Goal: Transaction & Acquisition: Book appointment/travel/reservation

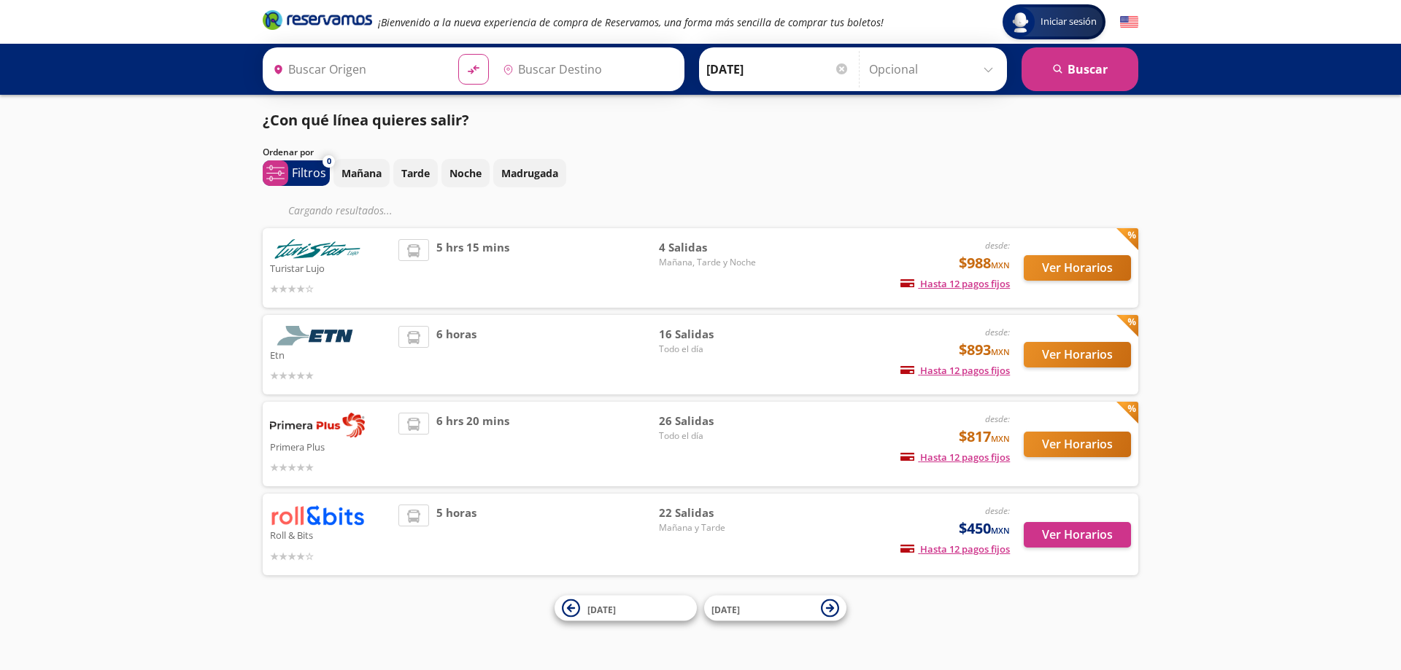
type input "[GEOGRAPHIC_DATA], [GEOGRAPHIC_DATA]"
type input "León, Guanajuato"
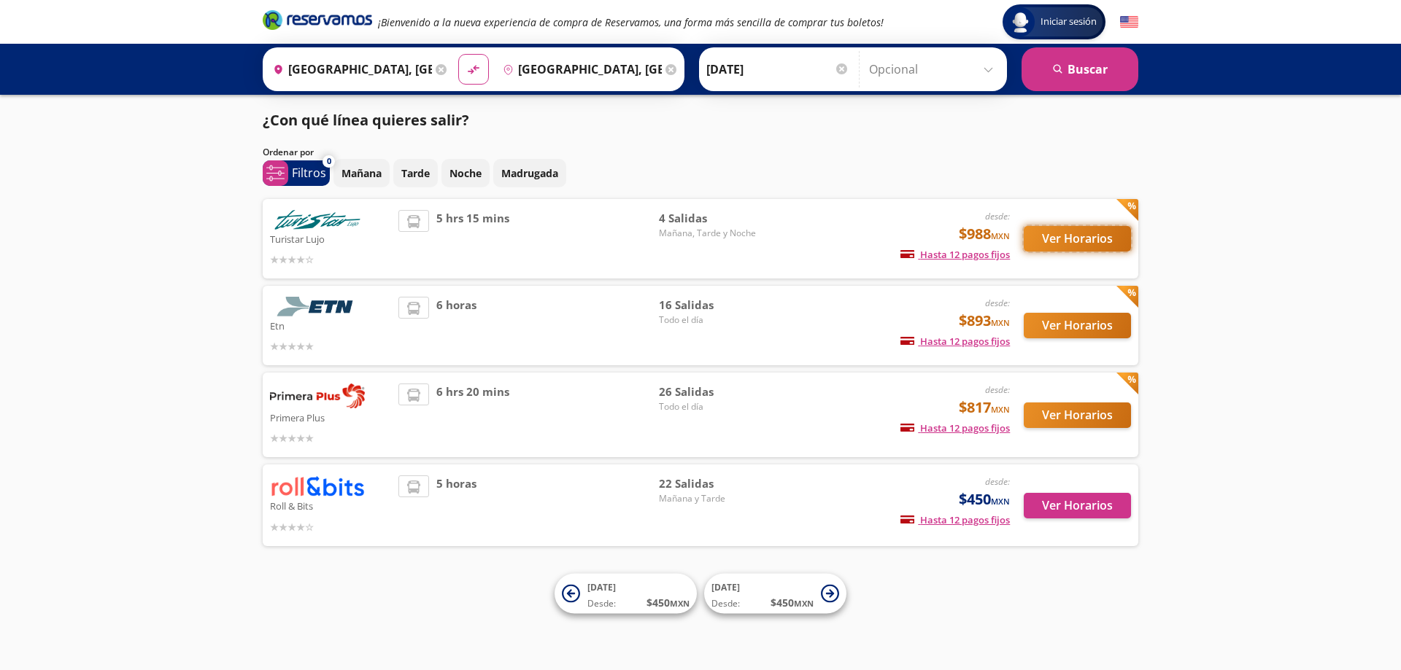
click at [1076, 244] on button "Ver Horarios" at bounding box center [1077, 239] width 107 height 26
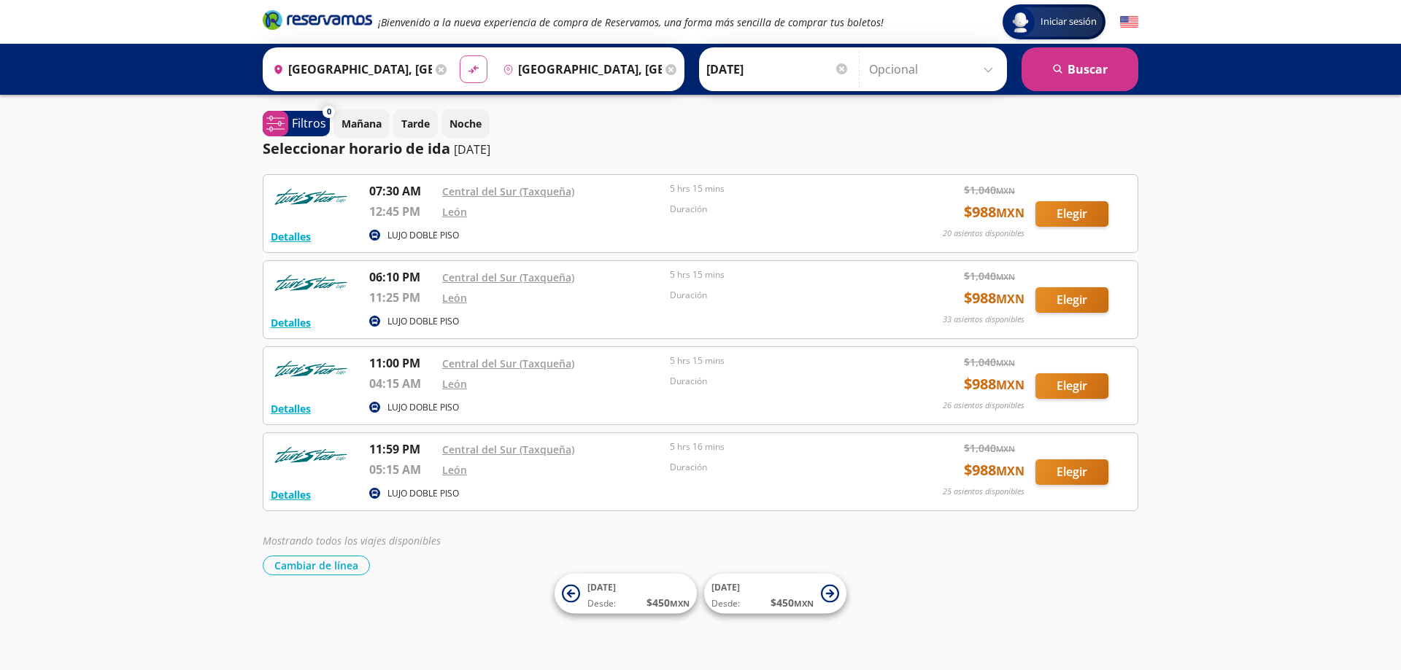
click at [467, 71] on icon "material-symbols:compare-arrows-rounded" at bounding box center [473, 70] width 13 height 14
type input "León, Guanajuato"
type input "[GEOGRAPHIC_DATA], [GEOGRAPHIC_DATA]"
click at [1084, 69] on button "search [GEOGRAPHIC_DATA]" at bounding box center [1079, 69] width 117 height 44
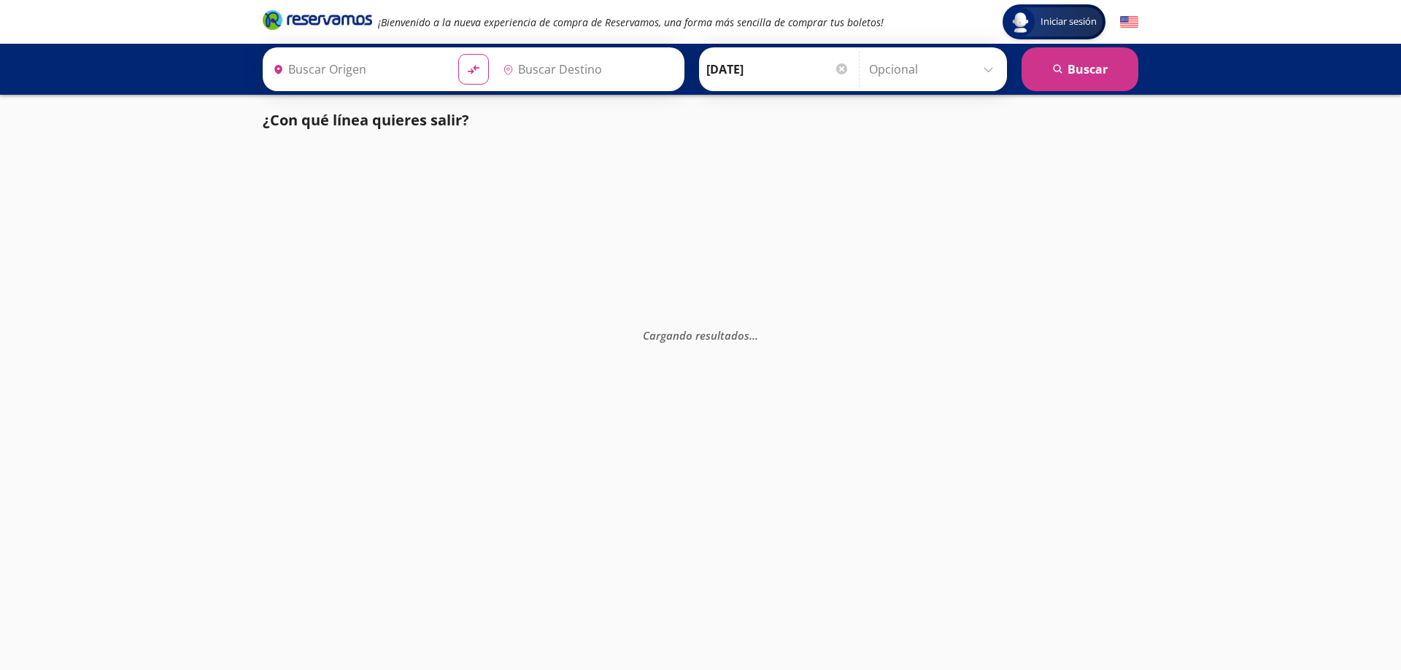
type input "[GEOGRAPHIC_DATA], [GEOGRAPHIC_DATA]"
type input "León, Guanajuato"
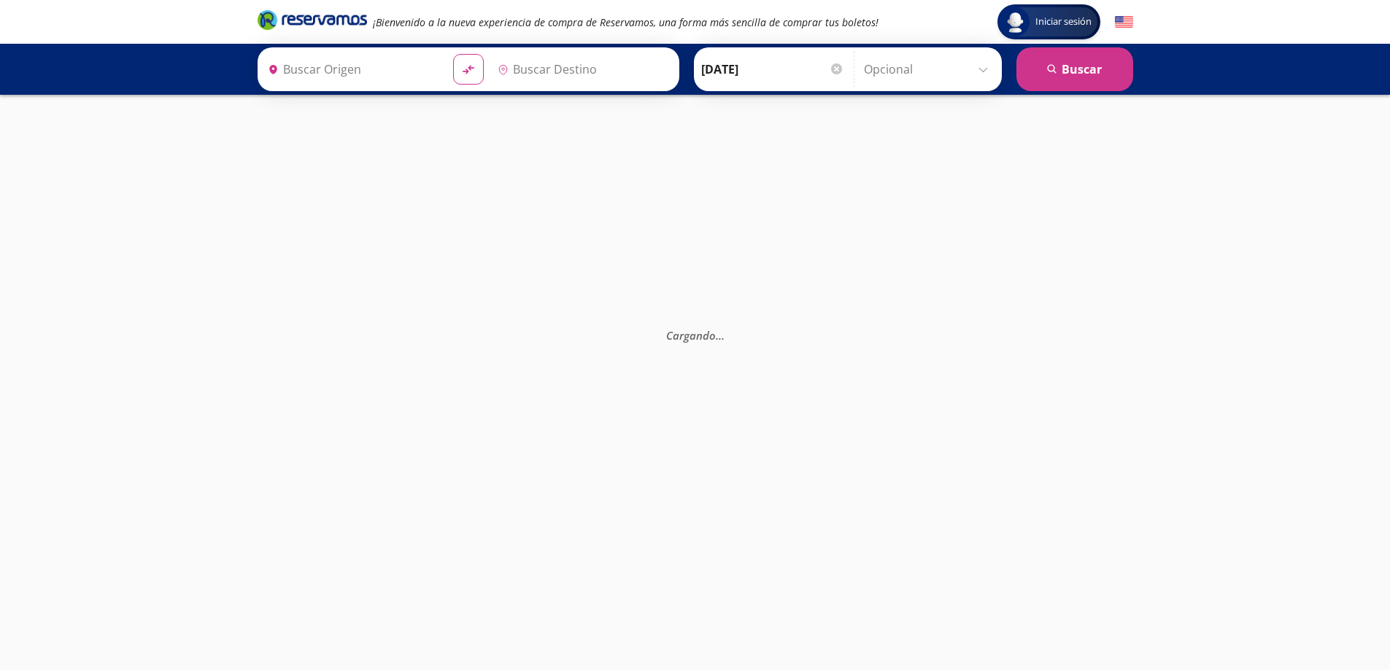
type input "[GEOGRAPHIC_DATA], [GEOGRAPHIC_DATA]"
type input "León, Guanajuato"
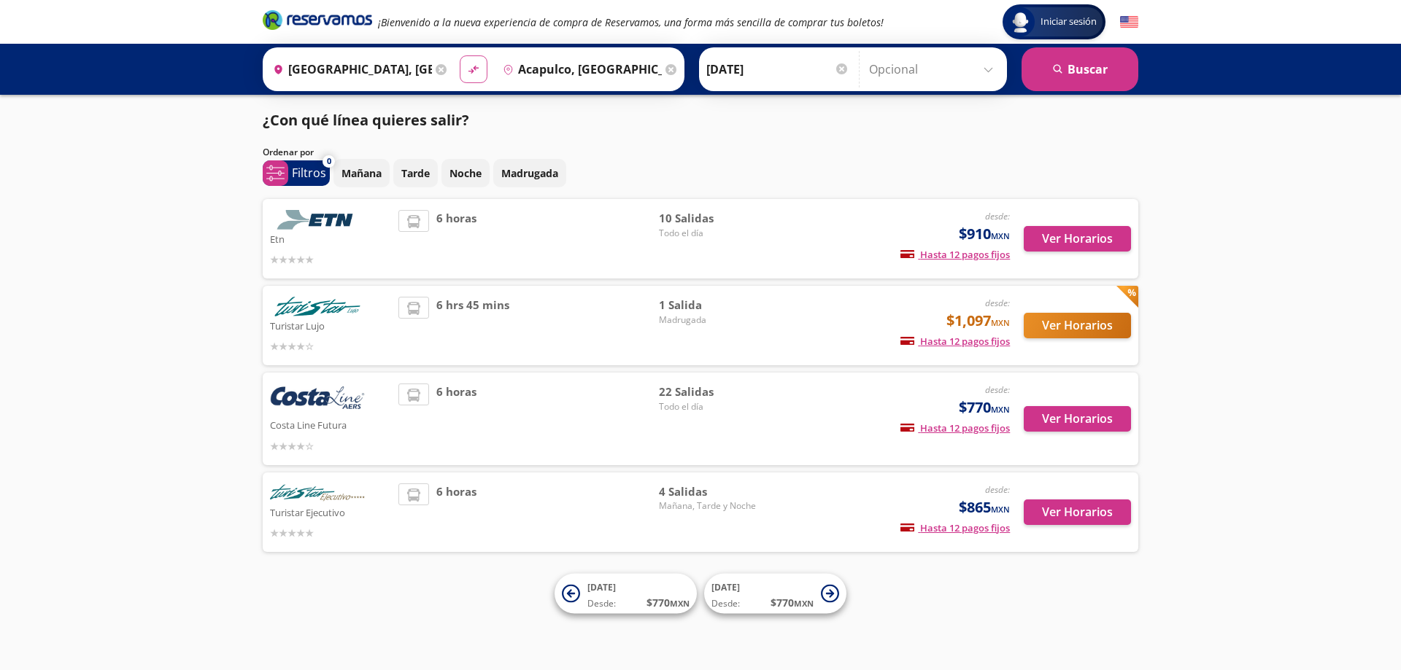
click at [473, 59] on button "material-symbols:compare-arrows-rounded" at bounding box center [474, 69] width 28 height 28
type input "Acapulco, Guerrero"
type input "[GEOGRAPHIC_DATA], [GEOGRAPHIC_DATA]"
click at [1106, 56] on button "search [GEOGRAPHIC_DATA]" at bounding box center [1079, 69] width 117 height 44
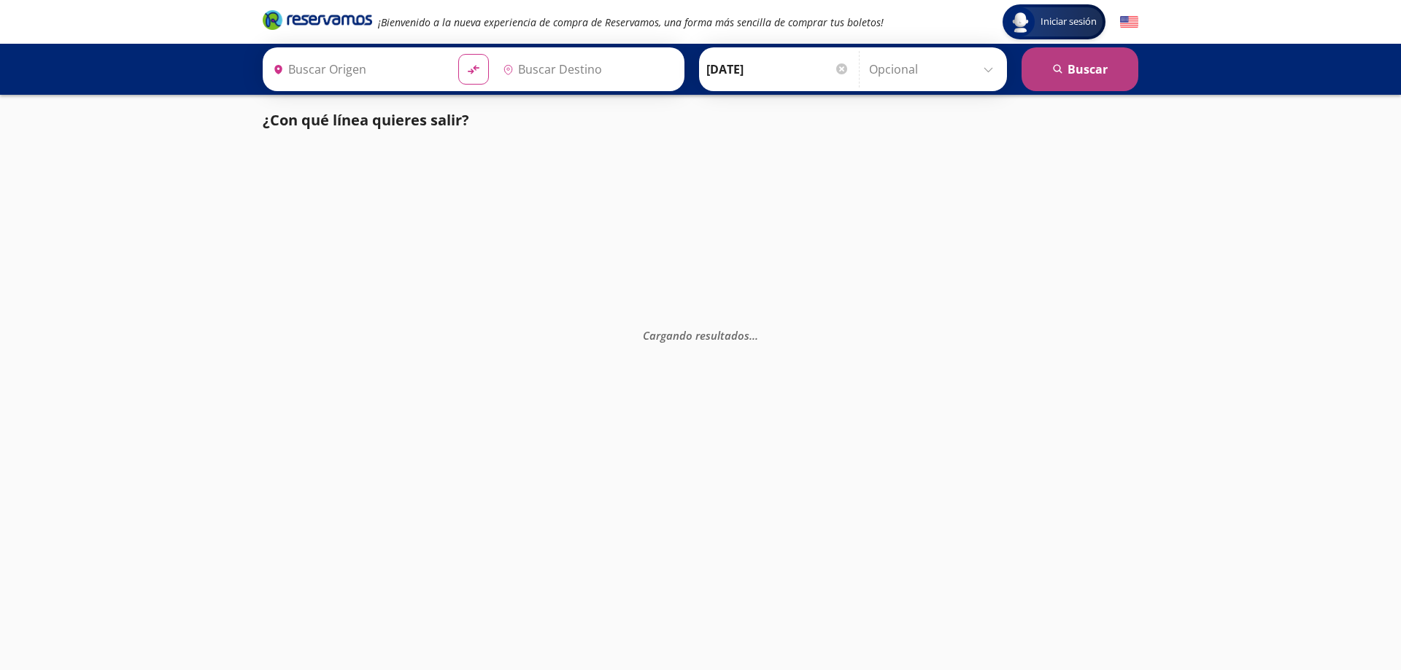
type input "Acapulco, Guerrero"
type input "[GEOGRAPHIC_DATA], [GEOGRAPHIC_DATA]"
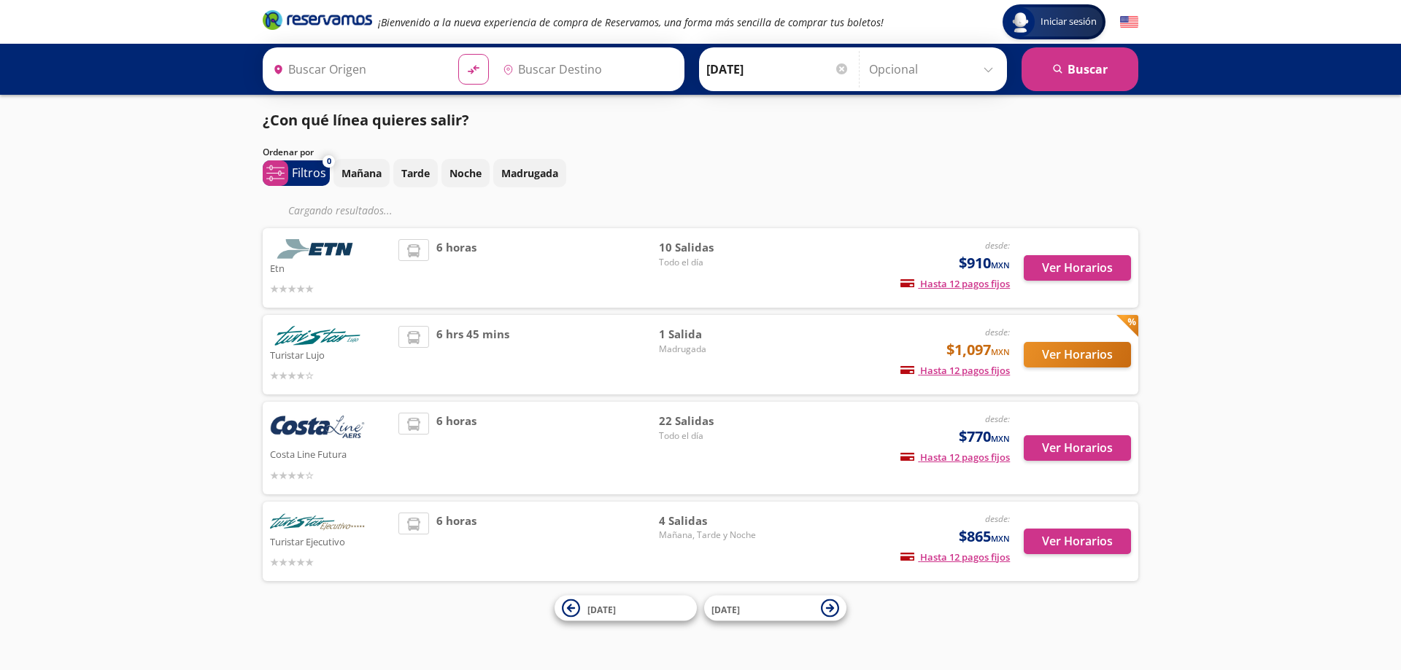
type input "[GEOGRAPHIC_DATA], [GEOGRAPHIC_DATA]"
type input "Acapulco, Guerrero"
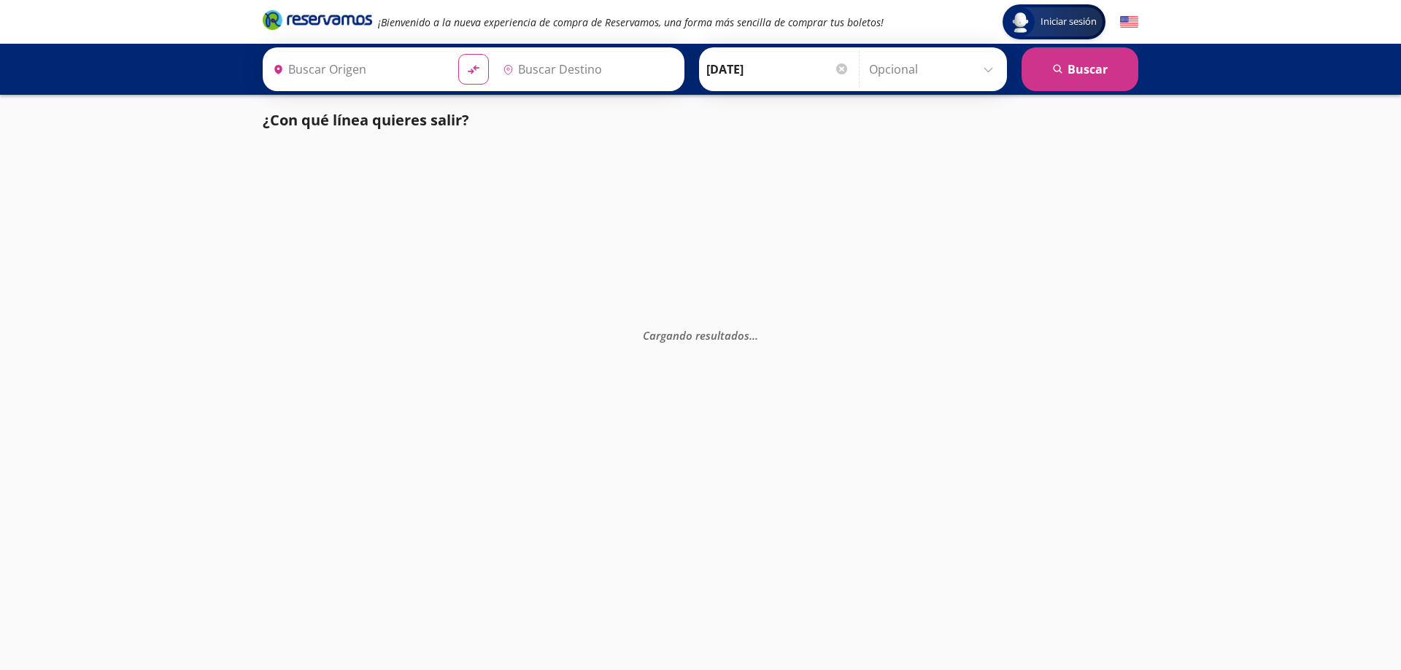
type input "[GEOGRAPHIC_DATA], [GEOGRAPHIC_DATA]"
type input "Central de Autobuses, [GEOGRAPHIC_DATA]"
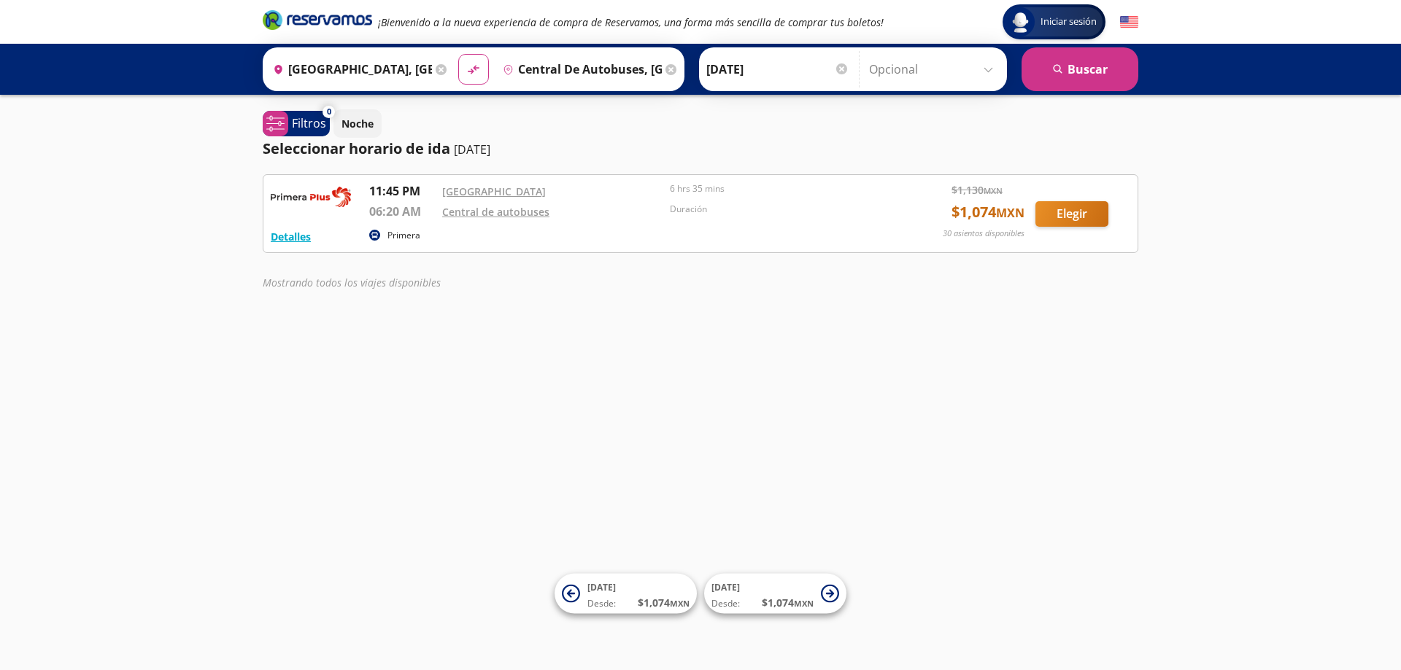
click at [404, 439] on div "Iniciar sesión Iniciar sesión ¡Bienvenido a la nueva experiencia de compra de R…" at bounding box center [700, 335] width 1401 height 670
click at [470, 69] on icon "material-symbols:compare-arrows-rounded" at bounding box center [473, 70] width 13 height 14
type input "Central de Autobuses, Hidalgo"
type input "[GEOGRAPHIC_DATA], [GEOGRAPHIC_DATA]"
click at [1095, 79] on button "search [GEOGRAPHIC_DATA]" at bounding box center [1079, 69] width 117 height 44
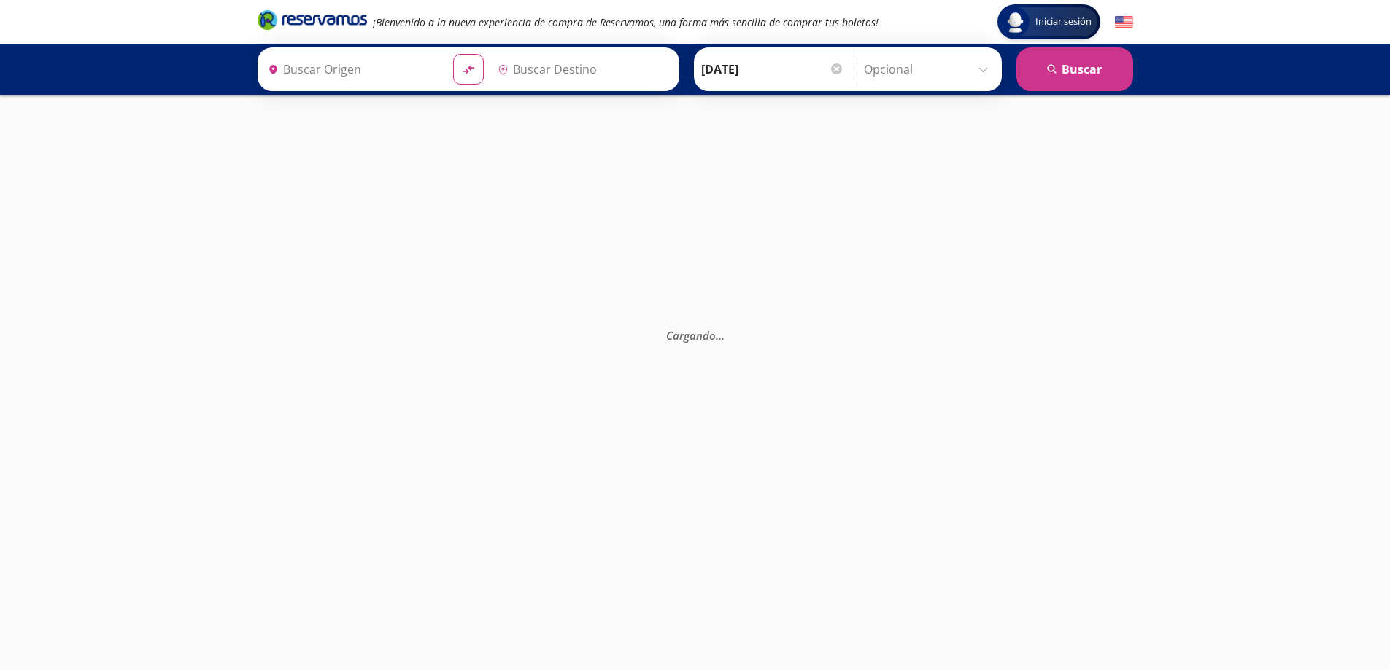
type input "[GEOGRAPHIC_DATA], [GEOGRAPHIC_DATA]"
type input "Central de Autobuses, Hidalgo"
type input "[GEOGRAPHIC_DATA], [GEOGRAPHIC_DATA]"
type input "Central de Autobuses, Hidalgo"
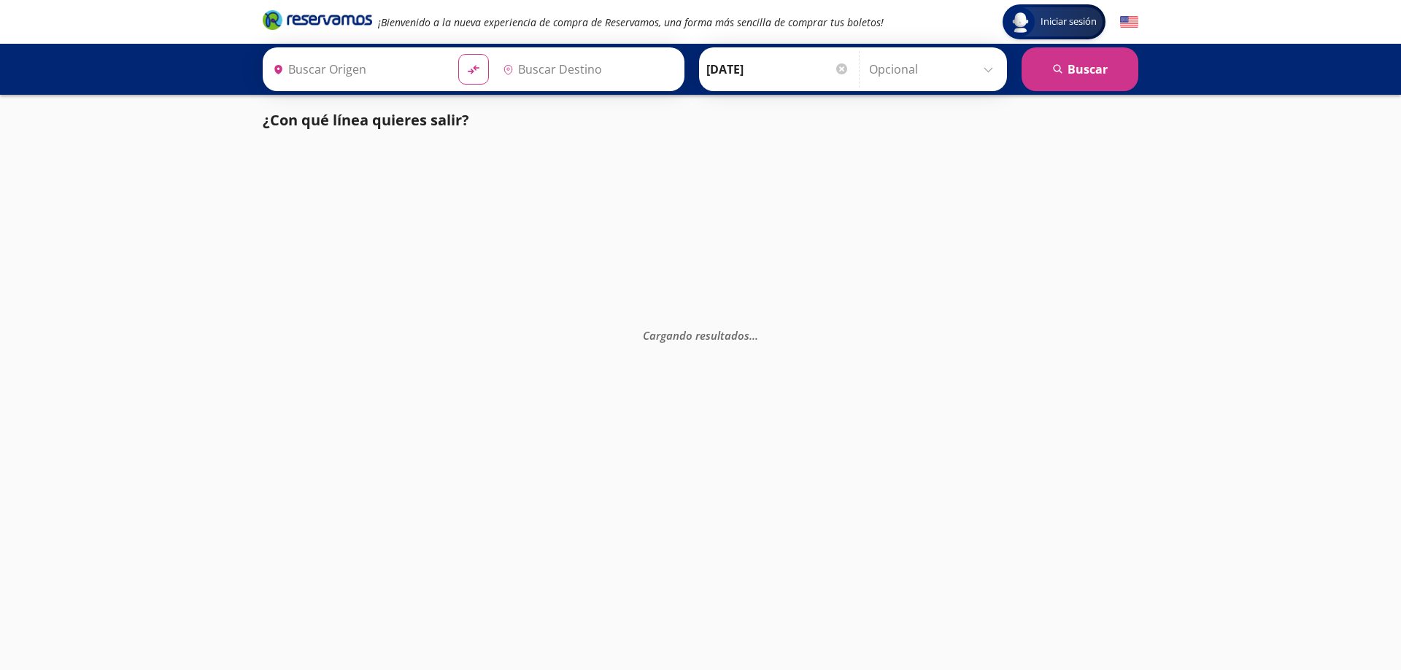
type input "[GEOGRAPHIC_DATA], [GEOGRAPHIC_DATA]"
type input "Toluca, [GEOGRAPHIC_DATA]"
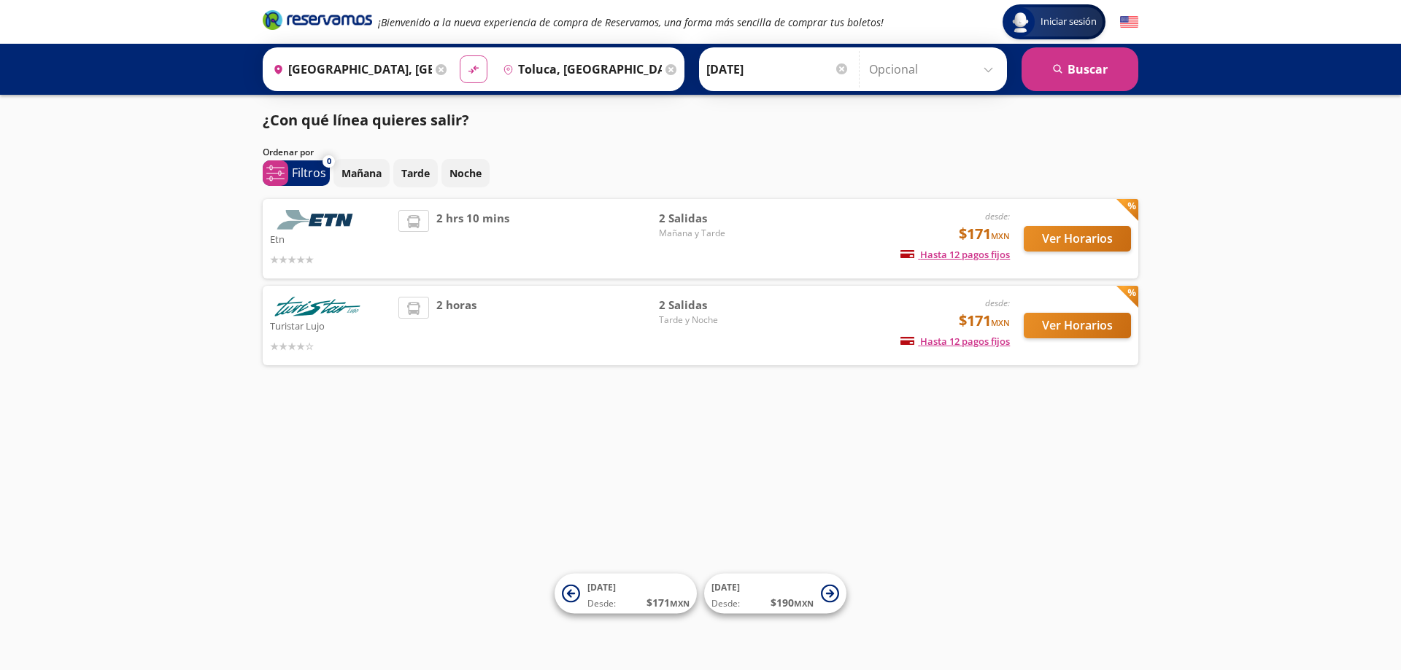
click at [471, 76] on icon "material-symbols:compare-arrows-rounded" at bounding box center [473, 70] width 13 height 14
type input "Toluca, México"
type input "[GEOGRAPHIC_DATA], [GEOGRAPHIC_DATA]"
click at [1107, 66] on button "search [GEOGRAPHIC_DATA]" at bounding box center [1079, 69] width 117 height 44
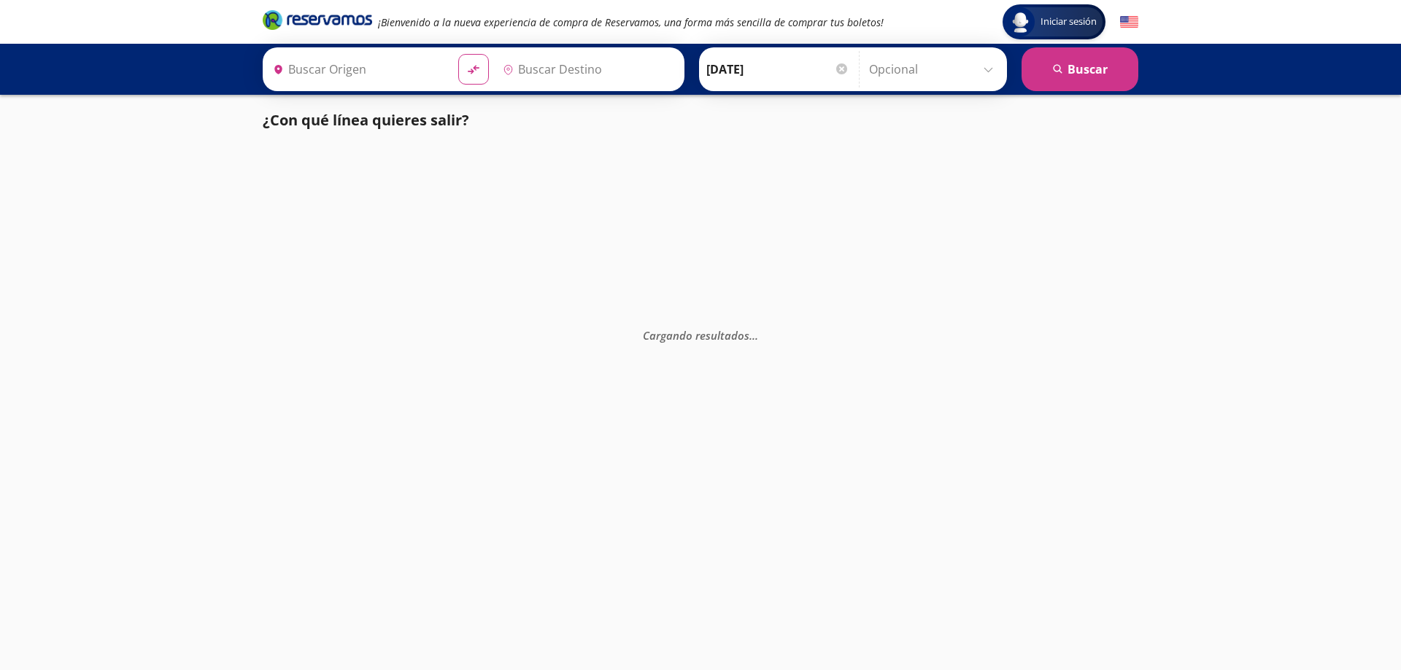
type input "[GEOGRAPHIC_DATA], [GEOGRAPHIC_DATA]"
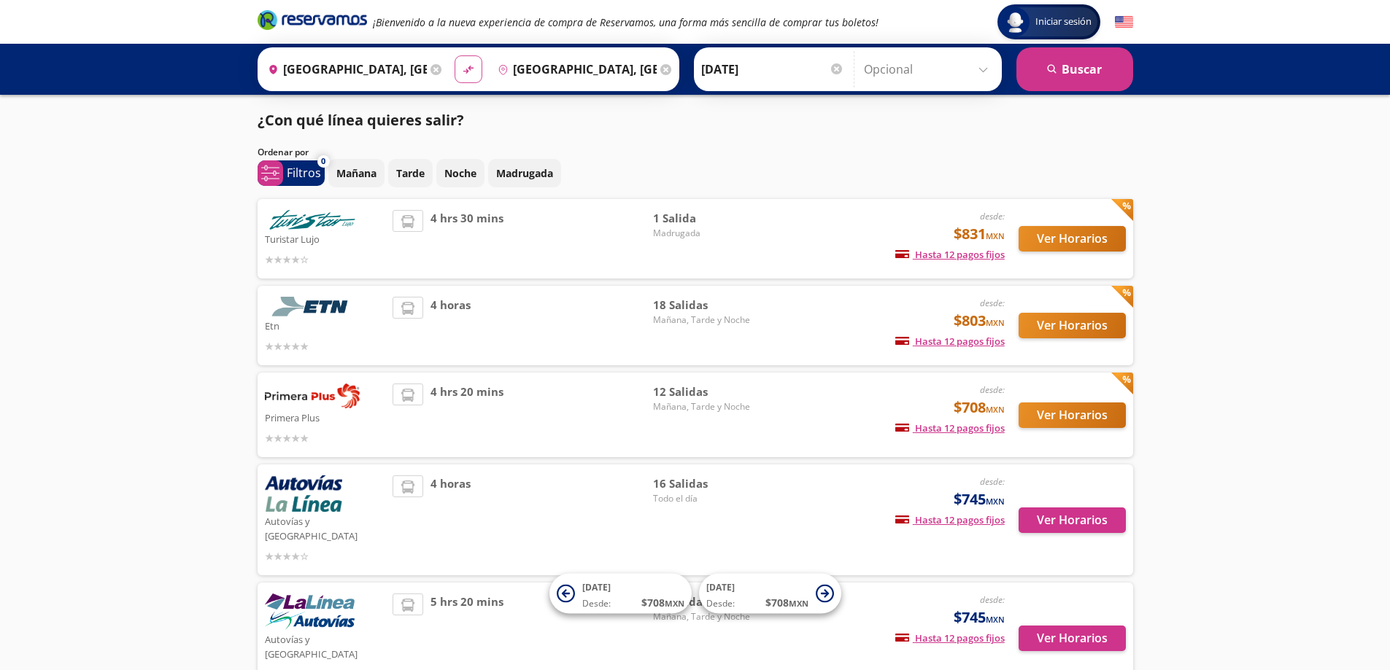
click at [472, 63] on button "material-symbols:compare-arrows-rounded" at bounding box center [469, 69] width 28 height 28
type input "[GEOGRAPHIC_DATA], [GEOGRAPHIC_DATA]"
click at [1079, 74] on button "search [GEOGRAPHIC_DATA]" at bounding box center [1074, 69] width 117 height 44
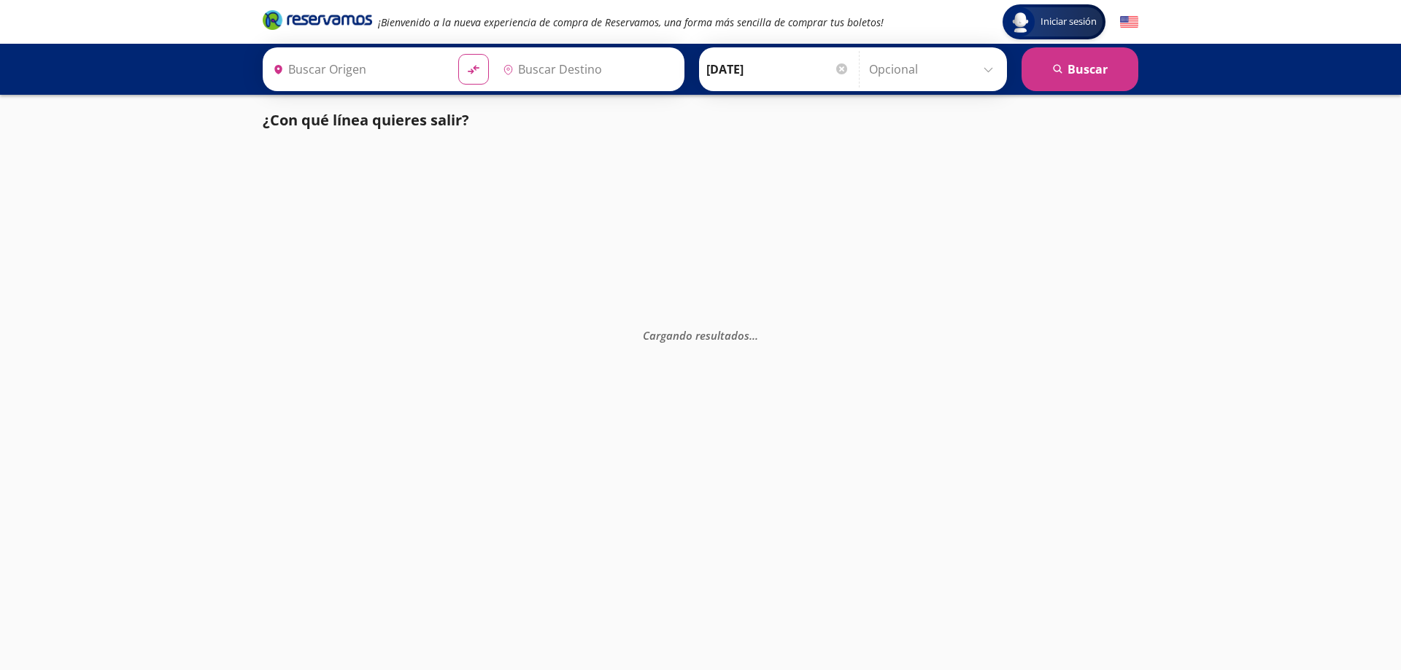
type input "[GEOGRAPHIC_DATA], [GEOGRAPHIC_DATA]"
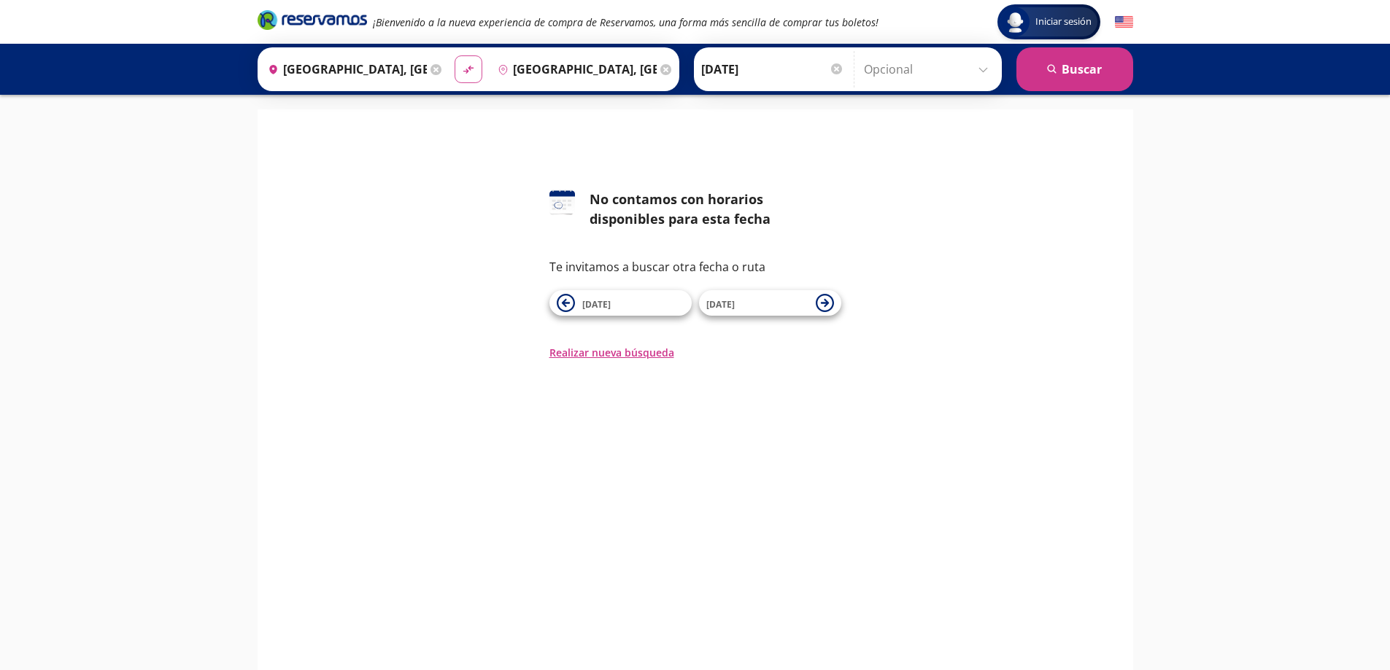
click at [467, 75] on icon "material-symbols:compare-arrows-rounded" at bounding box center [468, 70] width 13 height 14
type input "Oaxaca, Oaxaca"
type input "[GEOGRAPHIC_DATA], [GEOGRAPHIC_DATA]"
click at [1080, 86] on button "search [GEOGRAPHIC_DATA]" at bounding box center [1074, 69] width 117 height 44
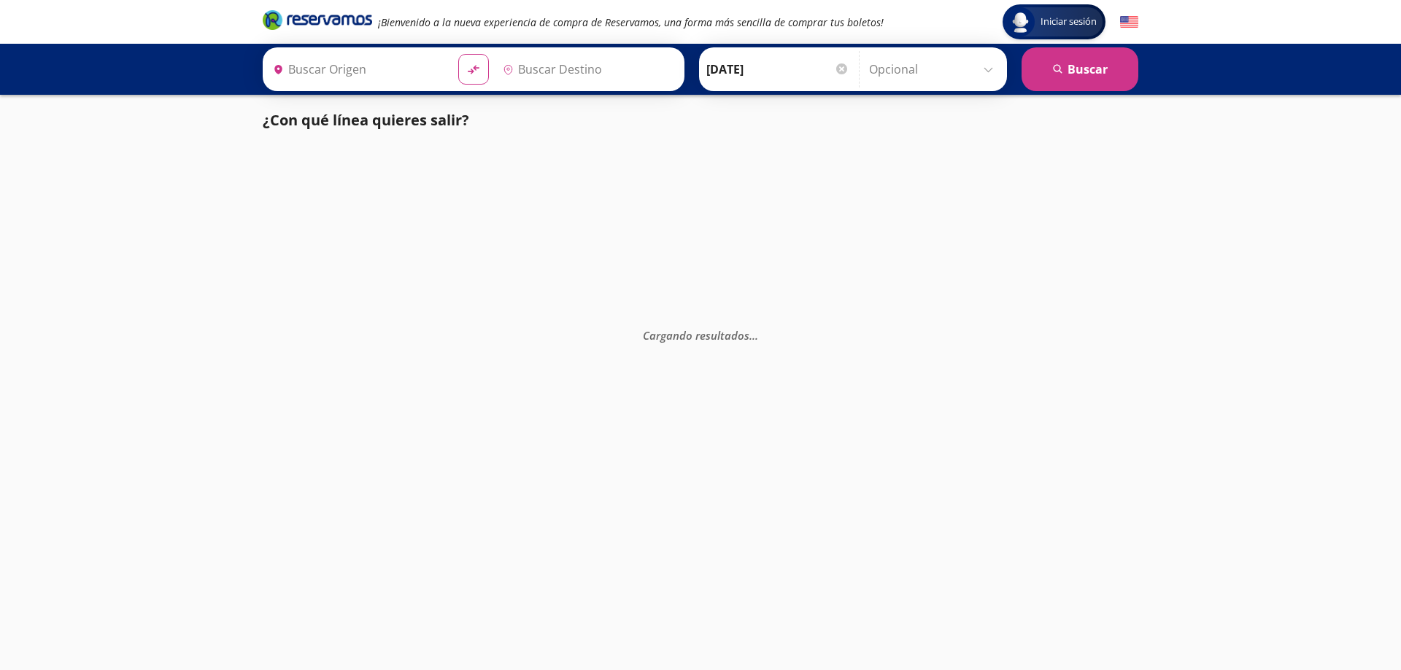
type input "[GEOGRAPHIC_DATA], [GEOGRAPHIC_DATA]"
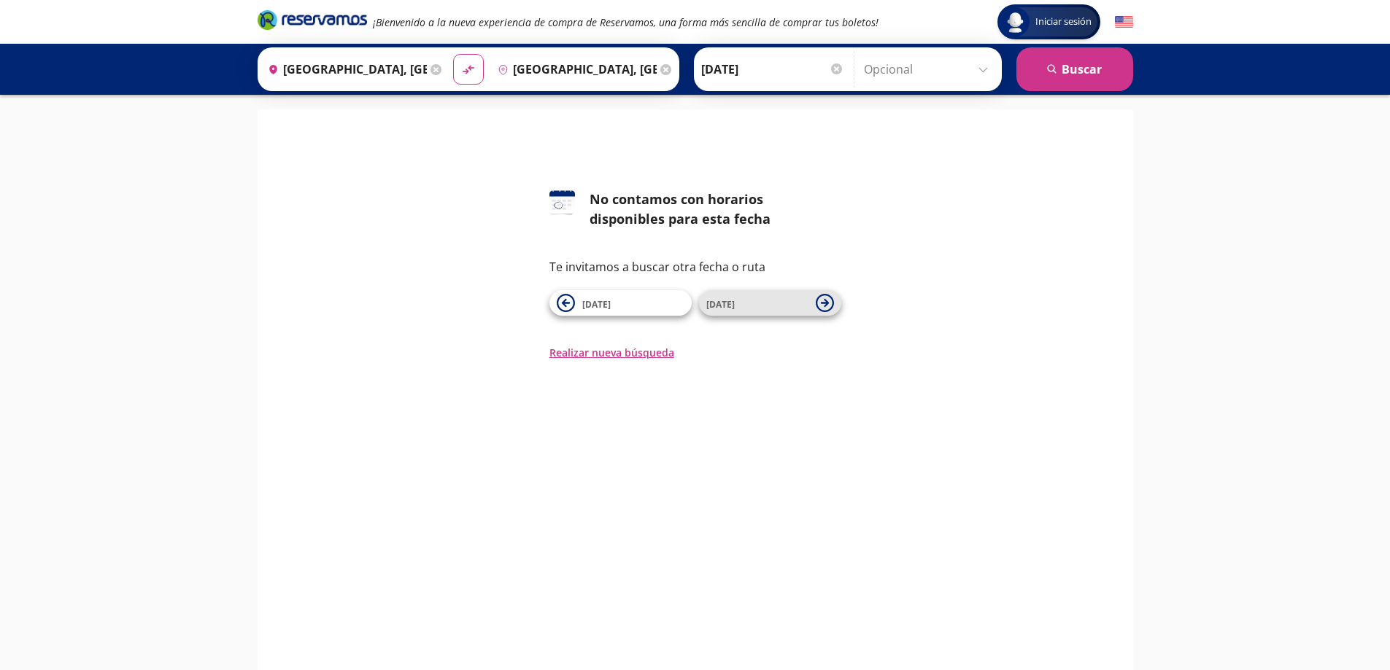
click at [825, 305] on icon at bounding box center [824, 303] width 8 height 8
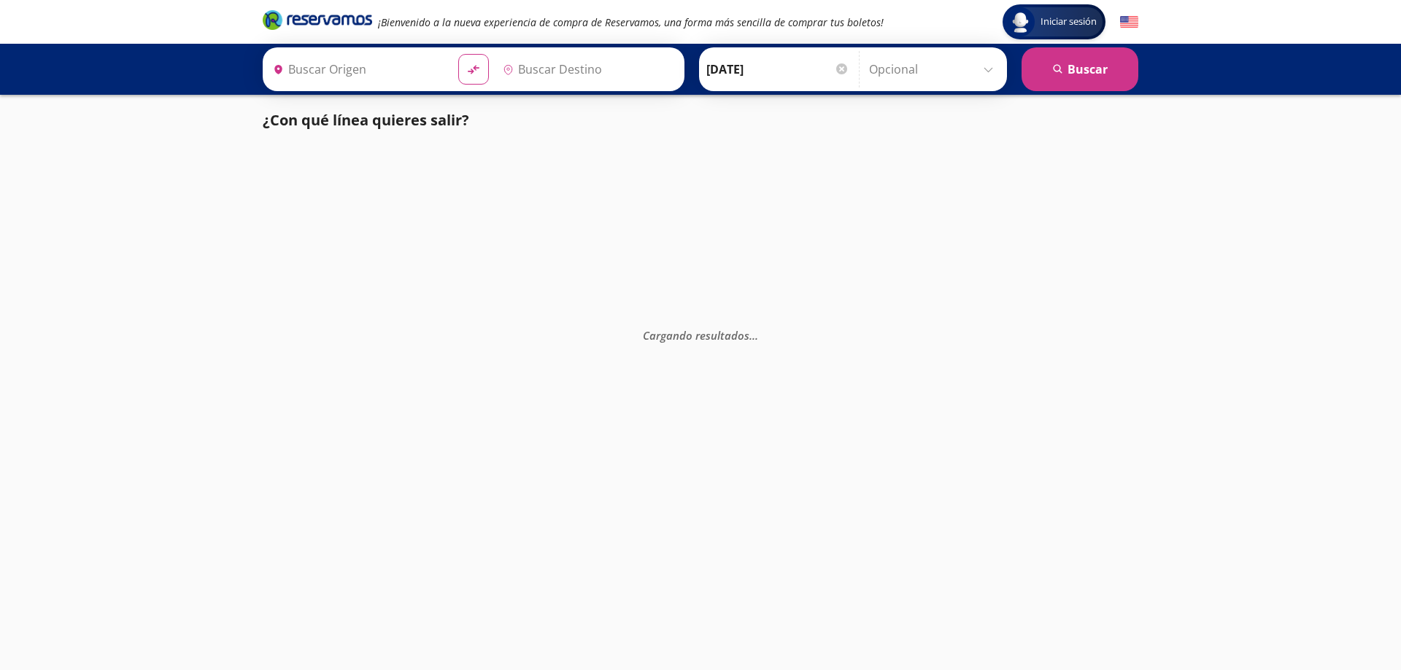
type input "[GEOGRAPHIC_DATA], [GEOGRAPHIC_DATA]"
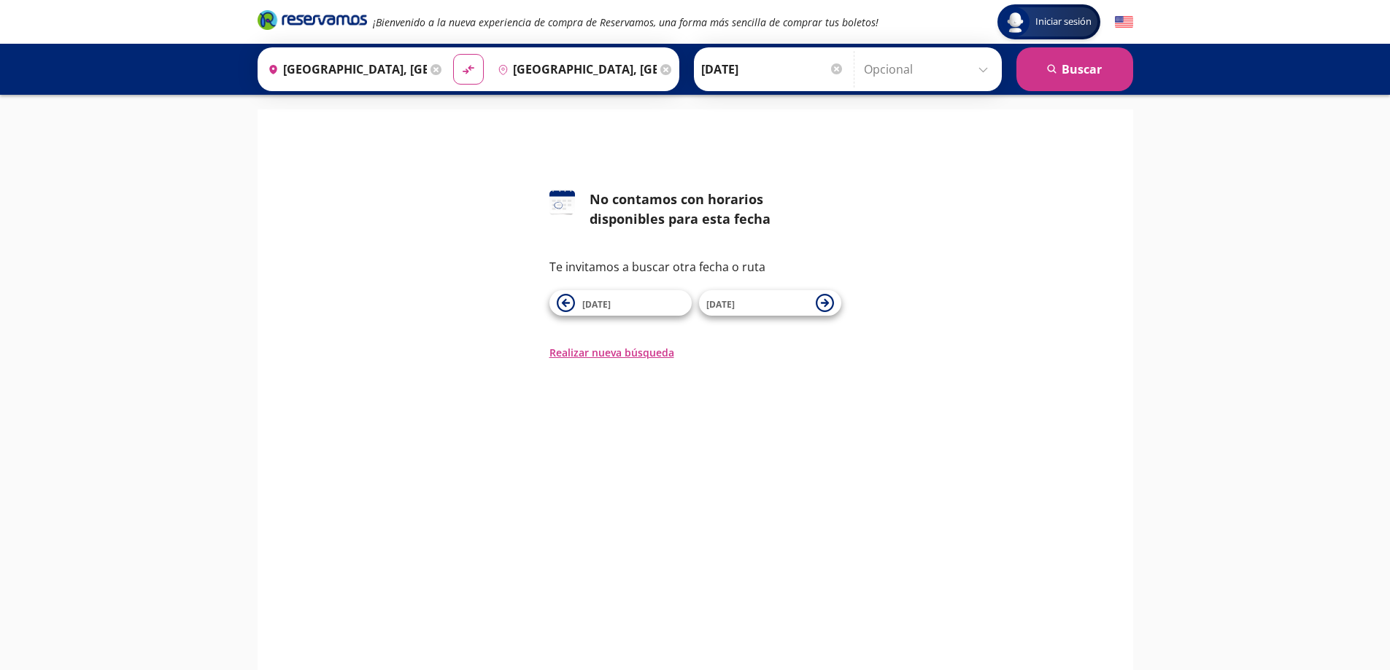
click at [825, 305] on icon at bounding box center [824, 303] width 8 height 8
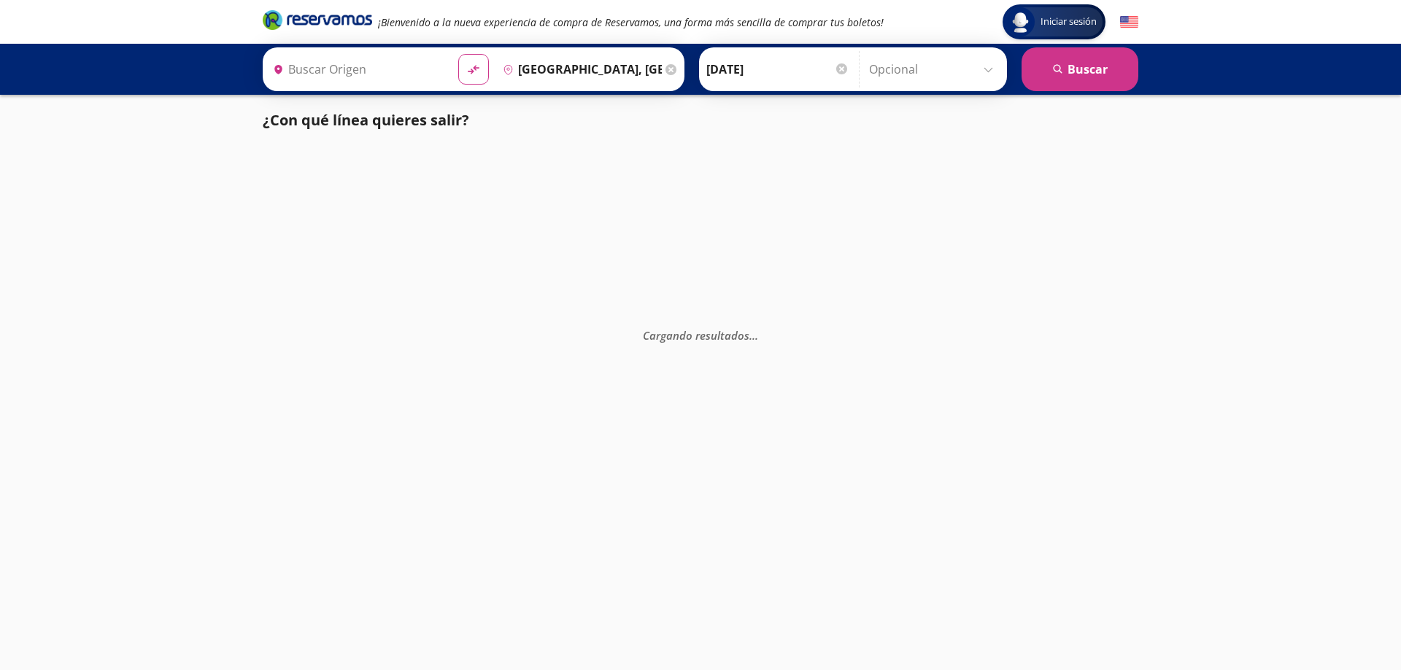
type input "[GEOGRAPHIC_DATA], [GEOGRAPHIC_DATA]"
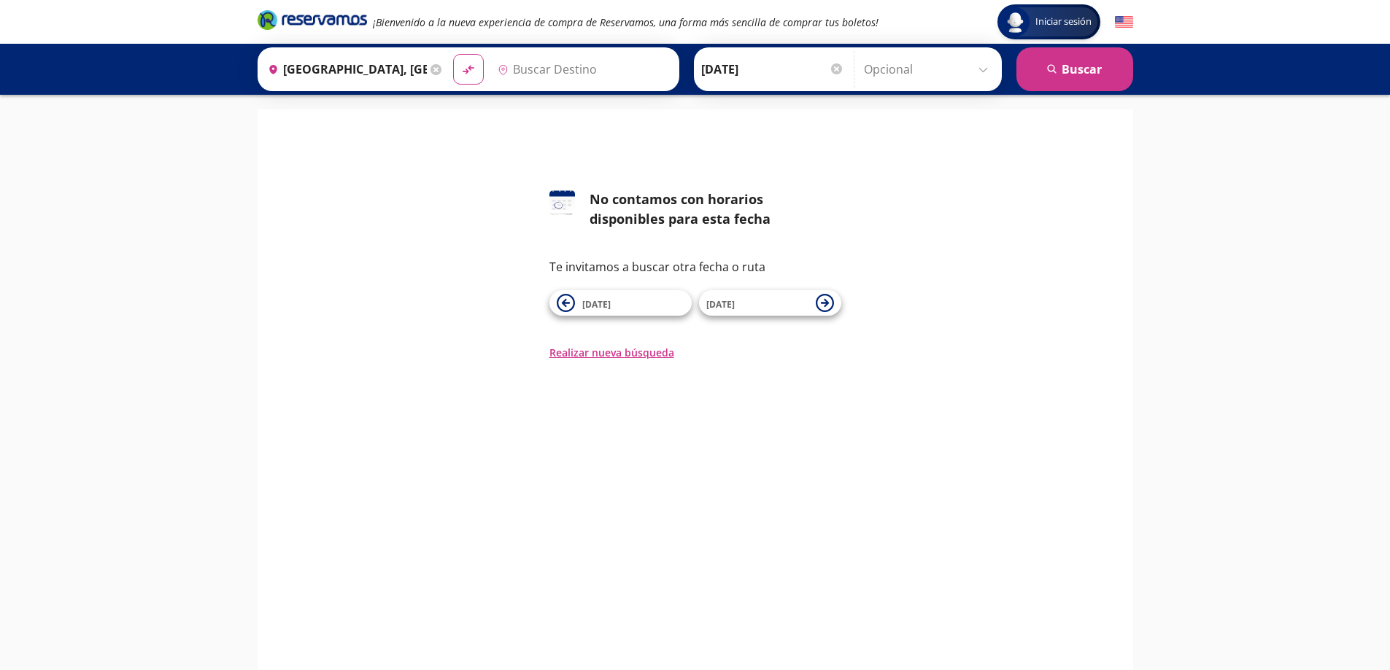
type input "[GEOGRAPHIC_DATA], [GEOGRAPHIC_DATA]"
click at [549, 67] on input "[GEOGRAPHIC_DATA], [GEOGRAPHIC_DATA]" at bounding box center [574, 69] width 165 height 36
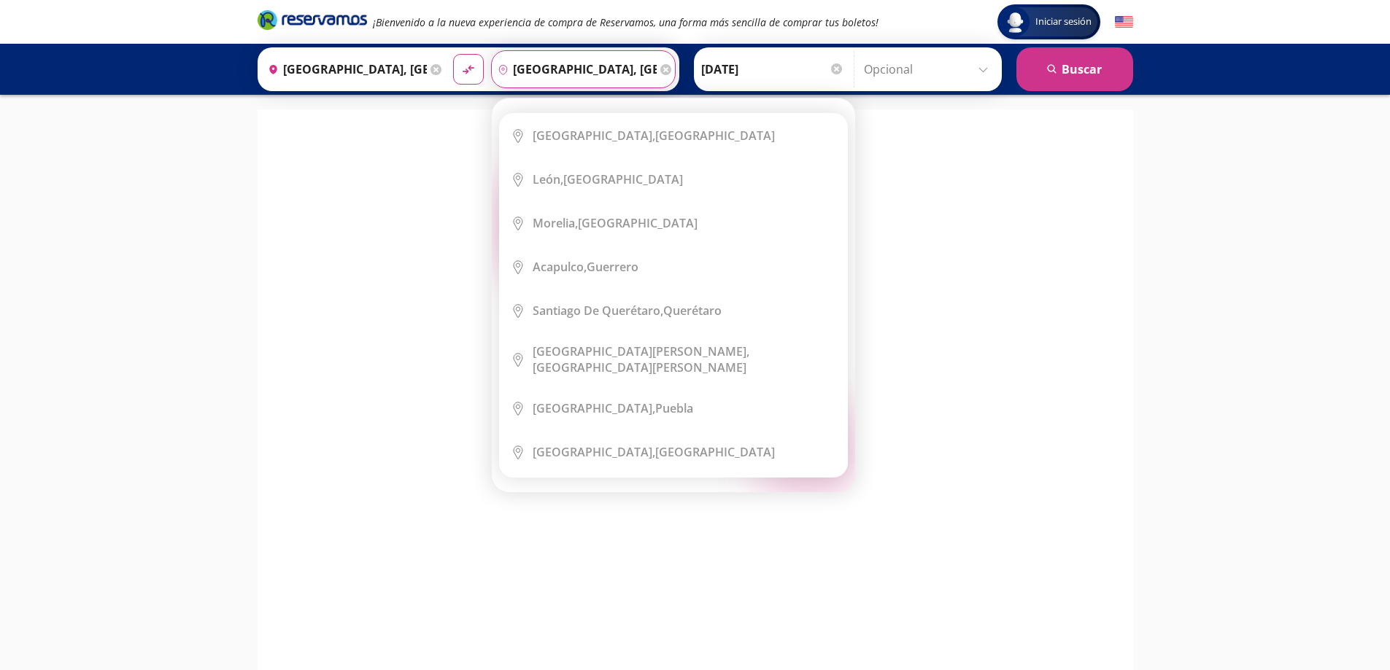
click at [660, 67] on icon at bounding box center [665, 69] width 11 height 11
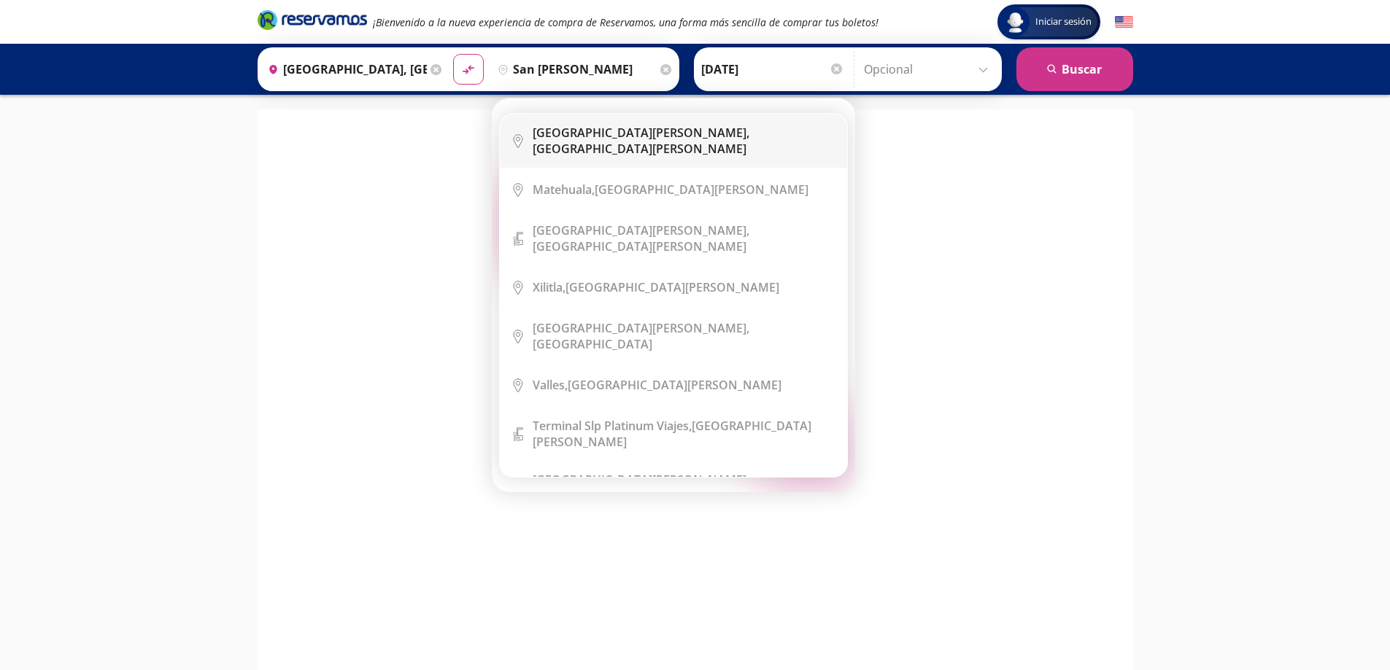
click at [689, 141] on div "San Luis Potosí, San Luis Potosí" at bounding box center [684, 141] width 303 height 32
type input "San Luis Potosí, San Luis Potosí"
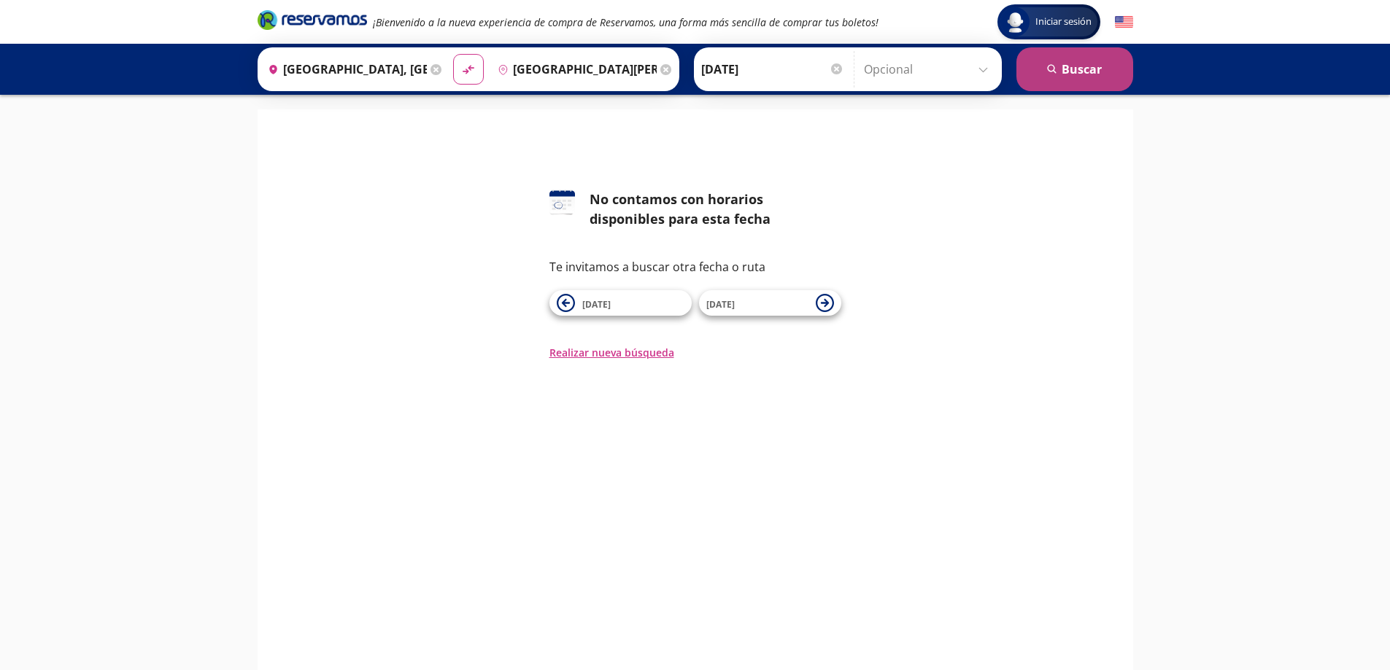
click at [1074, 64] on button "search [GEOGRAPHIC_DATA]" at bounding box center [1074, 69] width 117 height 44
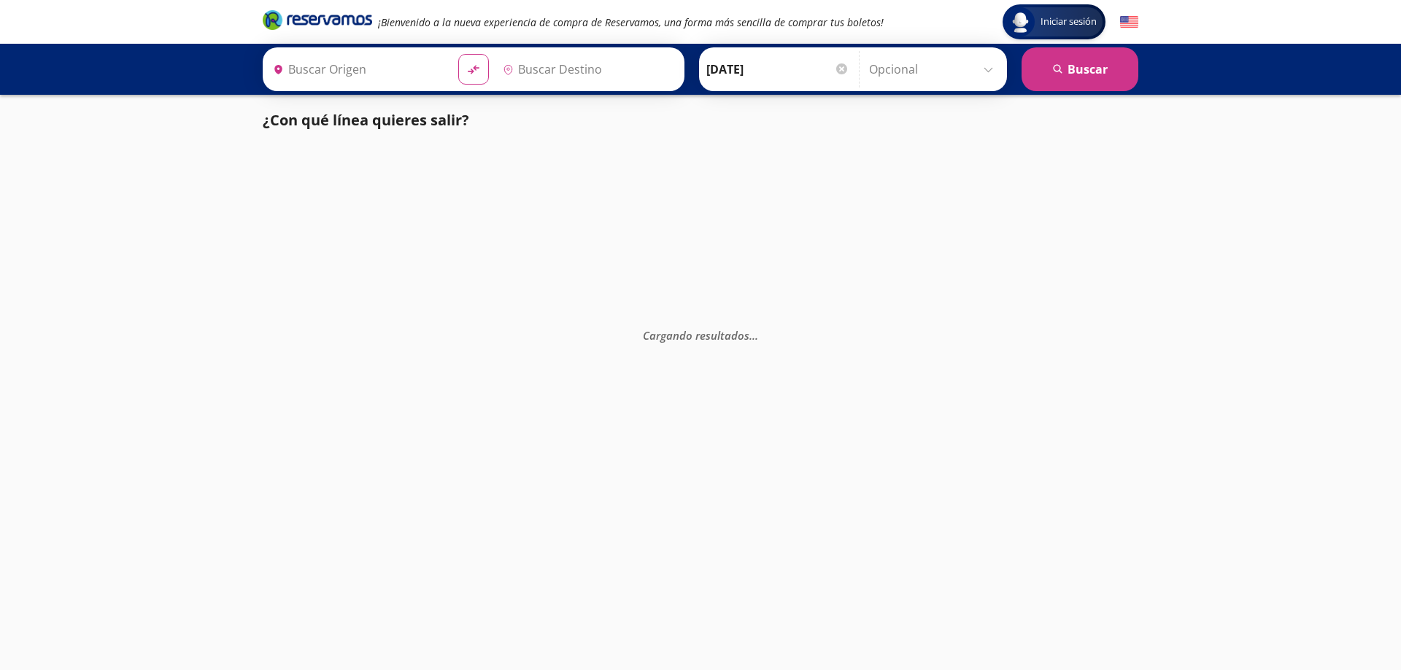
type input "San Luis Potosí, San Luis Potosí"
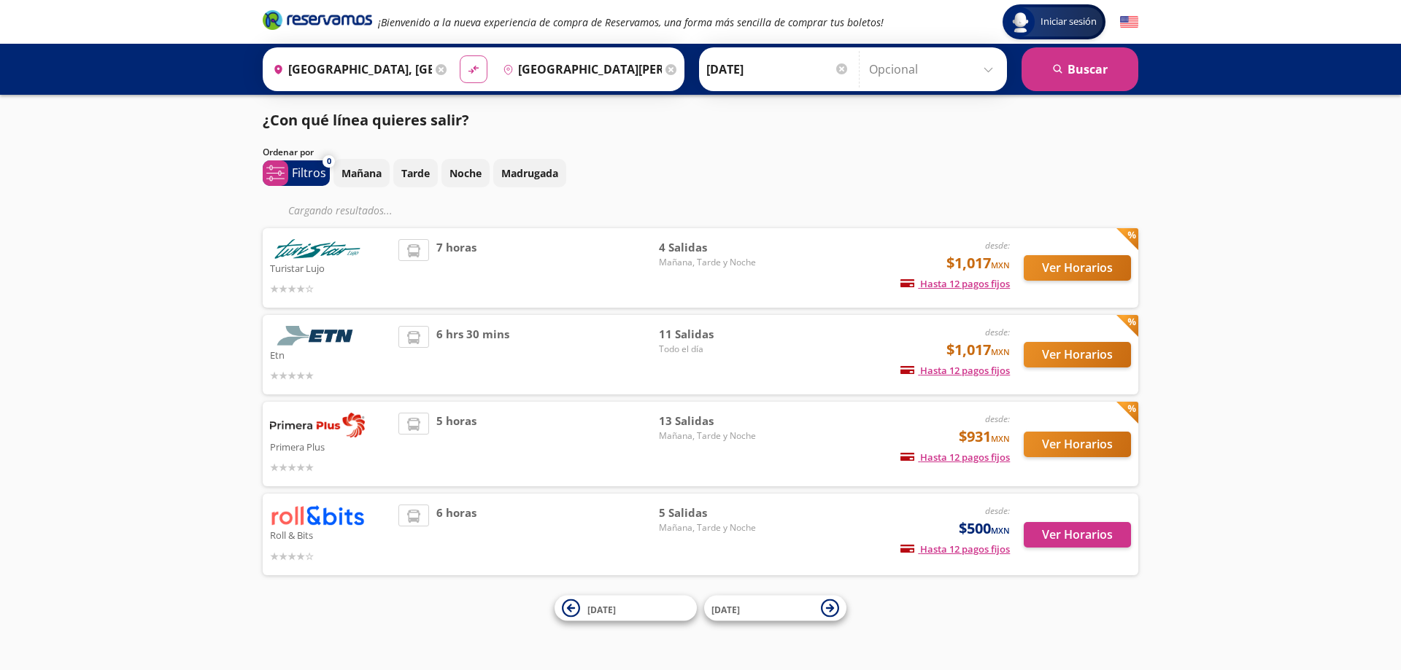
click at [469, 77] on button "material-symbols:compare-arrows-rounded" at bounding box center [474, 69] width 28 height 28
type input "San Luis Potosí, San Luis Potosí"
type input "[GEOGRAPHIC_DATA], [GEOGRAPHIC_DATA]"
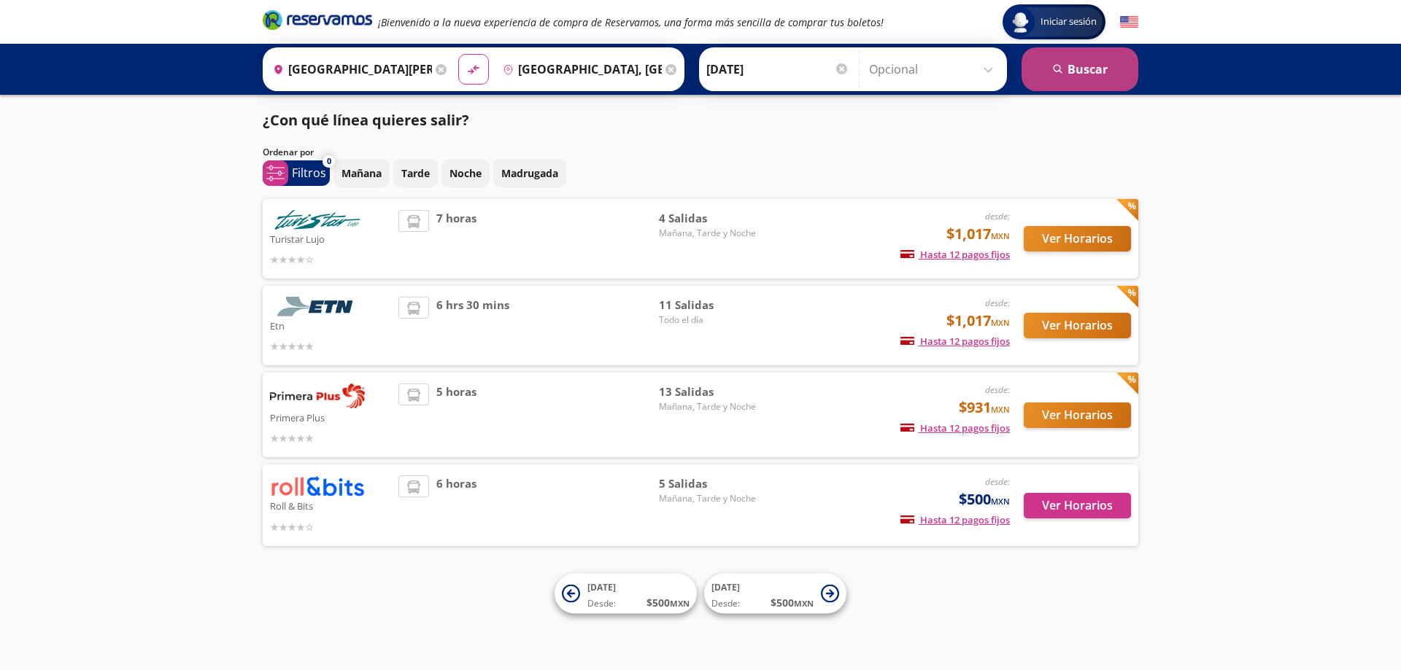
click at [1086, 67] on button "search [GEOGRAPHIC_DATA]" at bounding box center [1079, 69] width 117 height 44
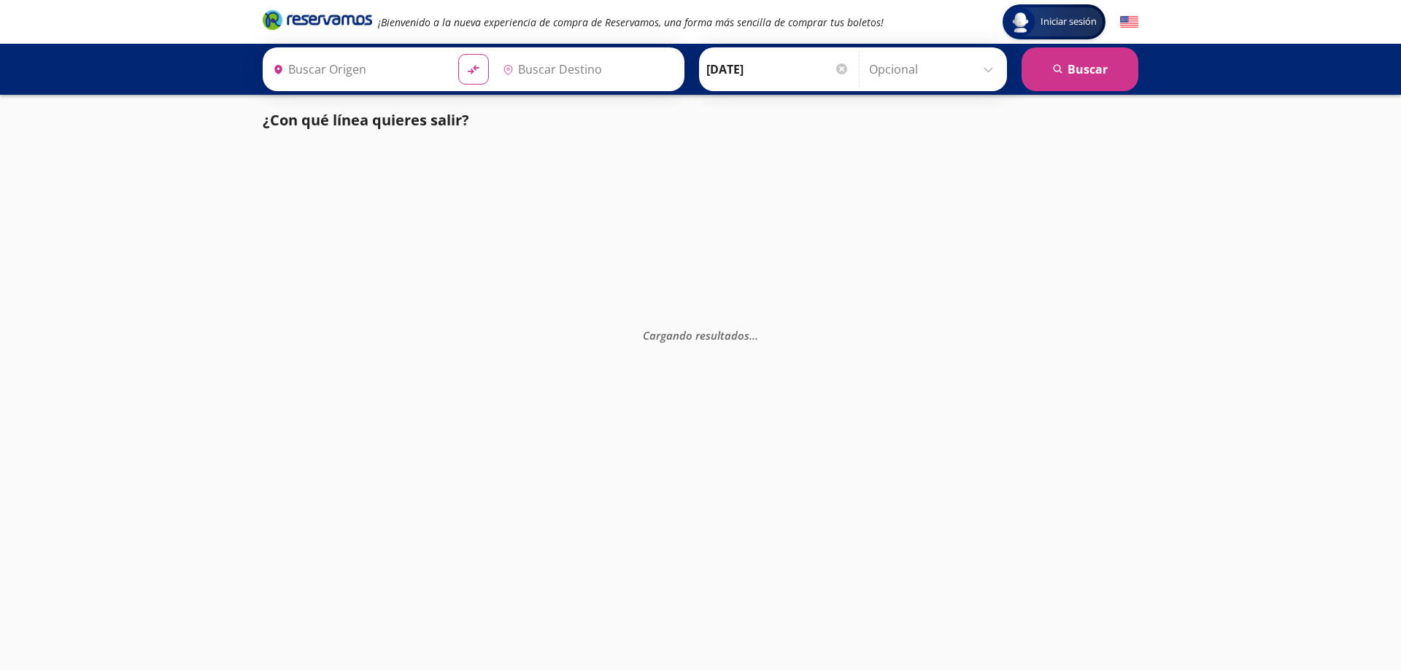
type input "San Luis Potosí, San Luis Potosí"
type input "[GEOGRAPHIC_DATA], [GEOGRAPHIC_DATA]"
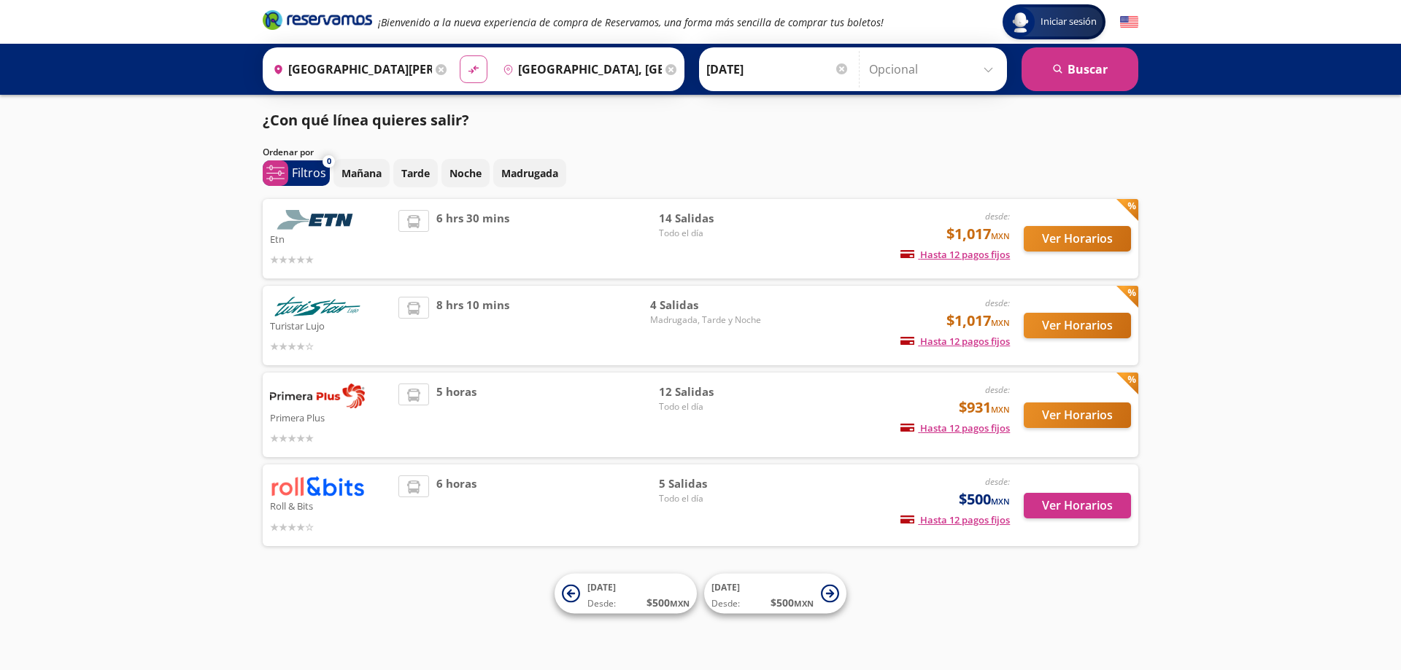
click at [473, 69] on icon "material-symbols:compare-arrows-rounded" at bounding box center [473, 70] width 13 height 14
type input "[GEOGRAPHIC_DATA], [GEOGRAPHIC_DATA]"
type input "San Luis Potosí, San Luis Potosí"
click at [665, 69] on icon at bounding box center [670, 69] width 11 height 11
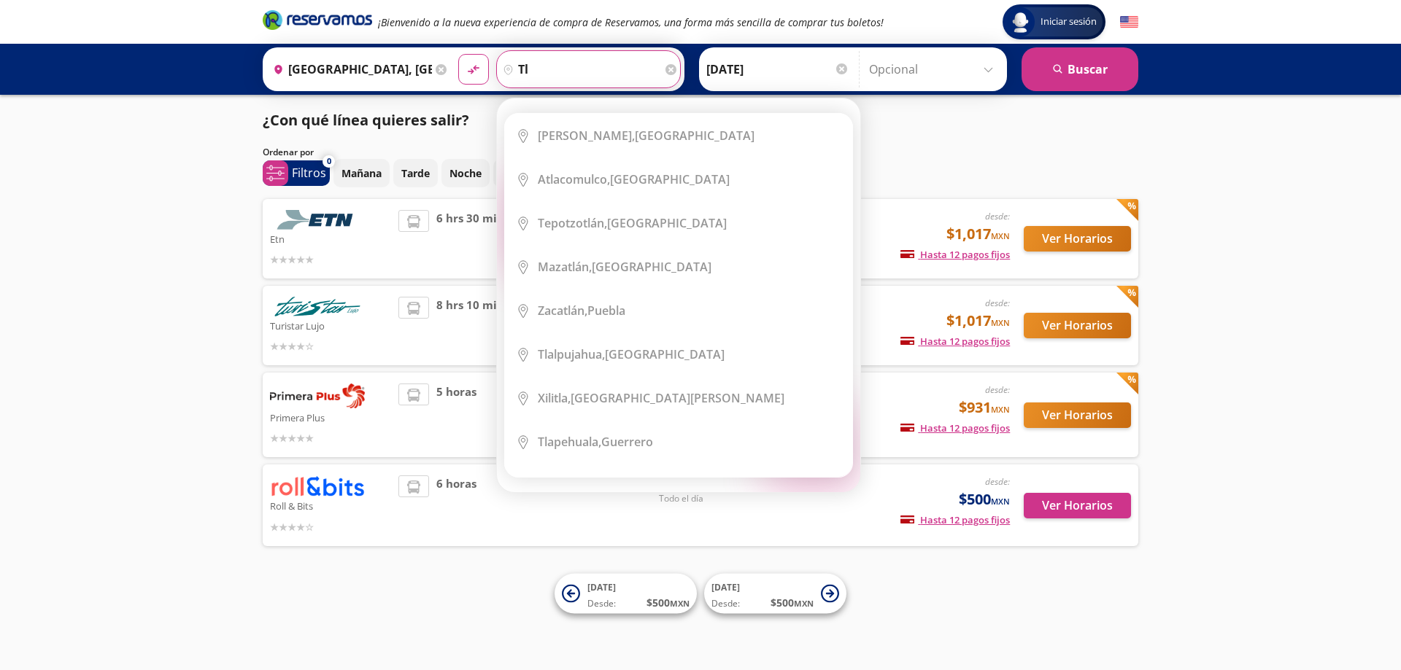
type input "t"
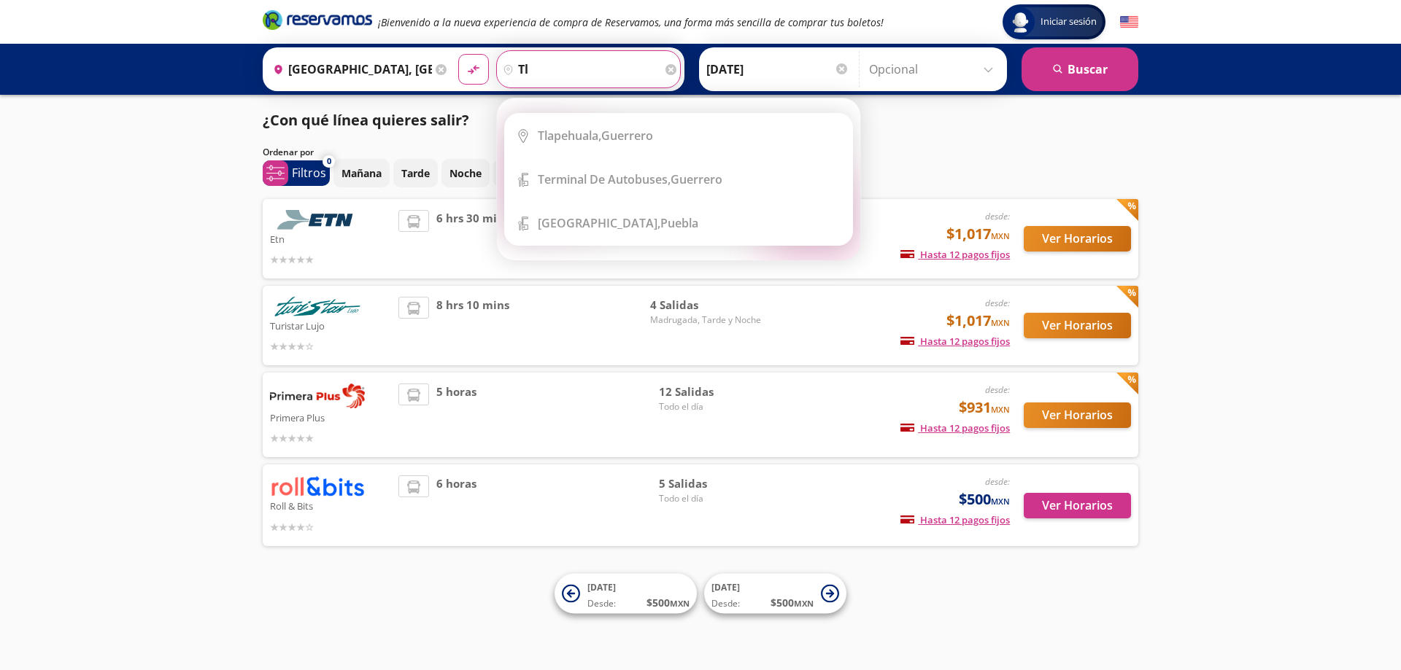
type input "t"
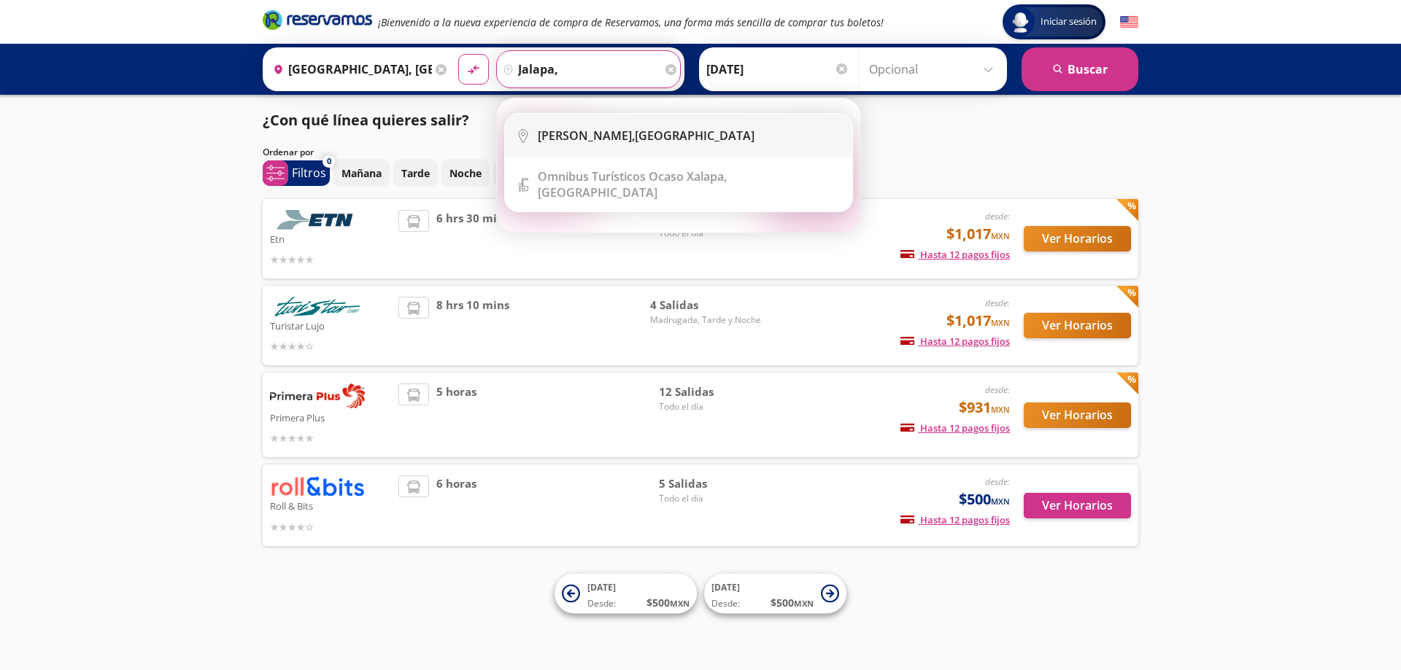
click at [607, 128] on b "[PERSON_NAME]," at bounding box center [586, 136] width 97 height 16
type input "Xalapa Enríquez, Veracruz"
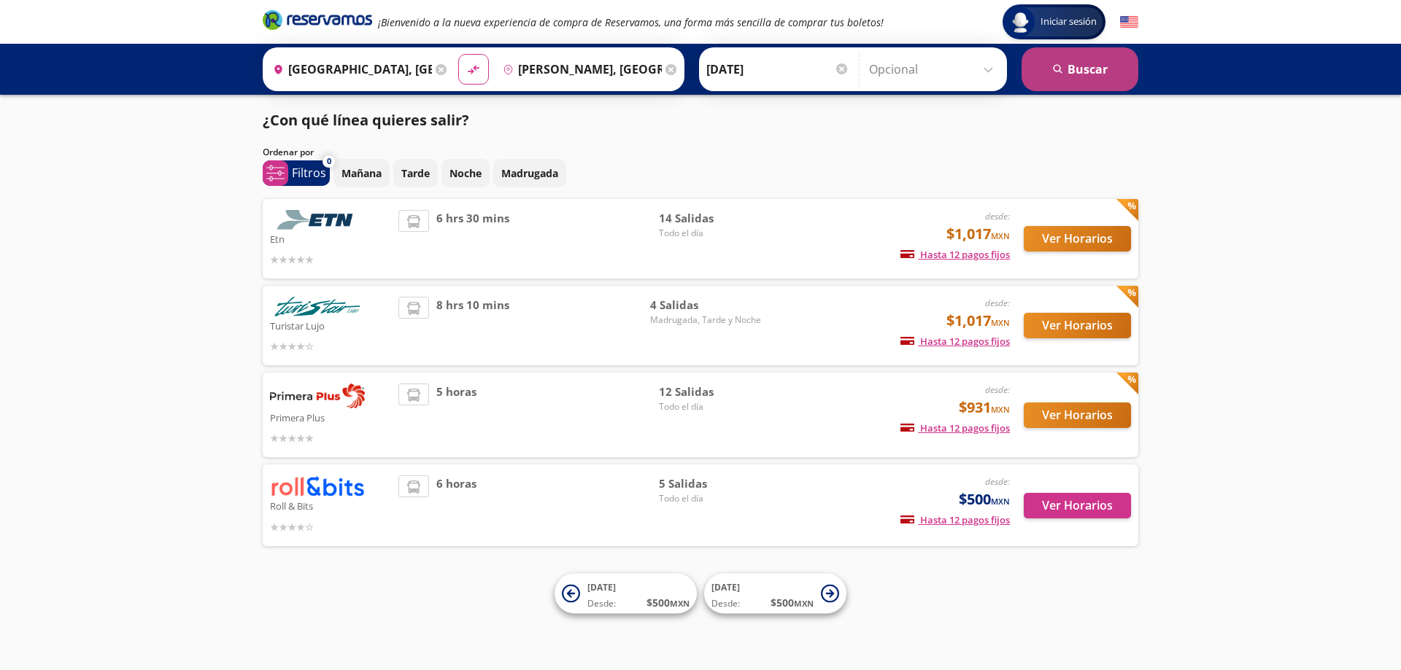
click at [1124, 77] on button "search [GEOGRAPHIC_DATA]" at bounding box center [1079, 69] width 117 height 44
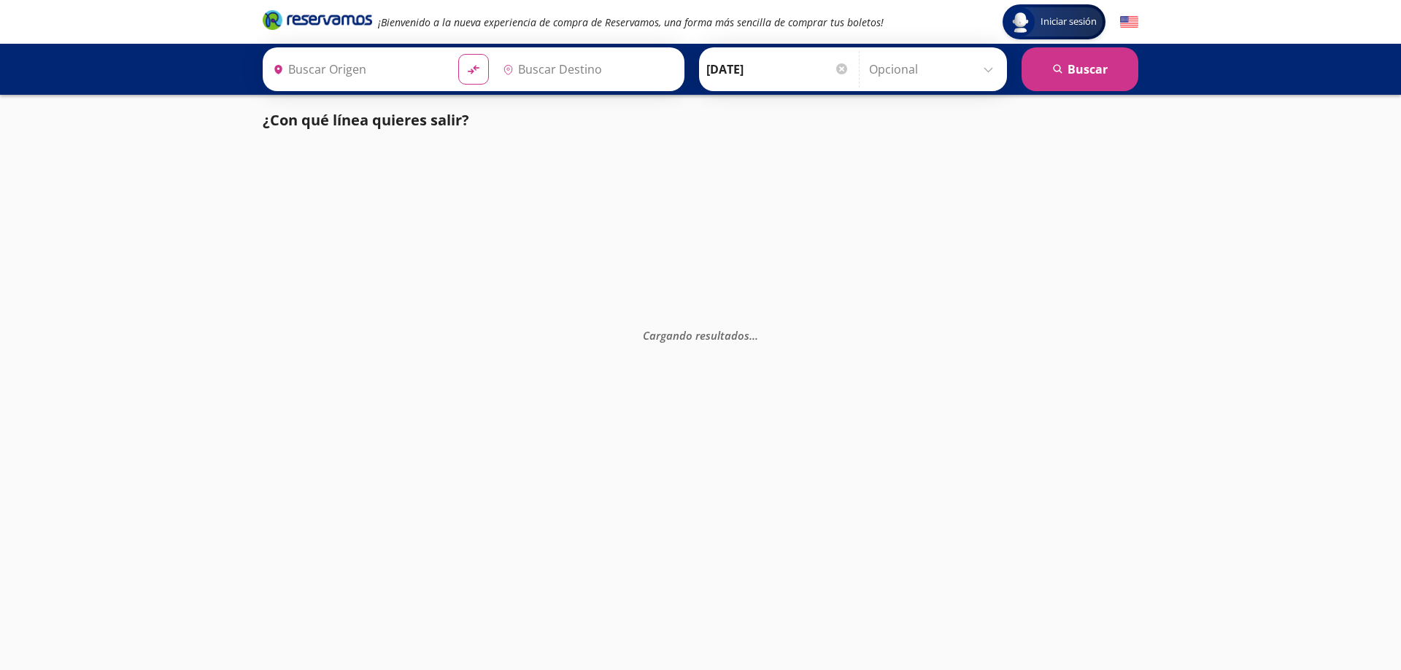
type input "[GEOGRAPHIC_DATA], [GEOGRAPHIC_DATA]"
type input "Xalapa Enríquez, Veracruz"
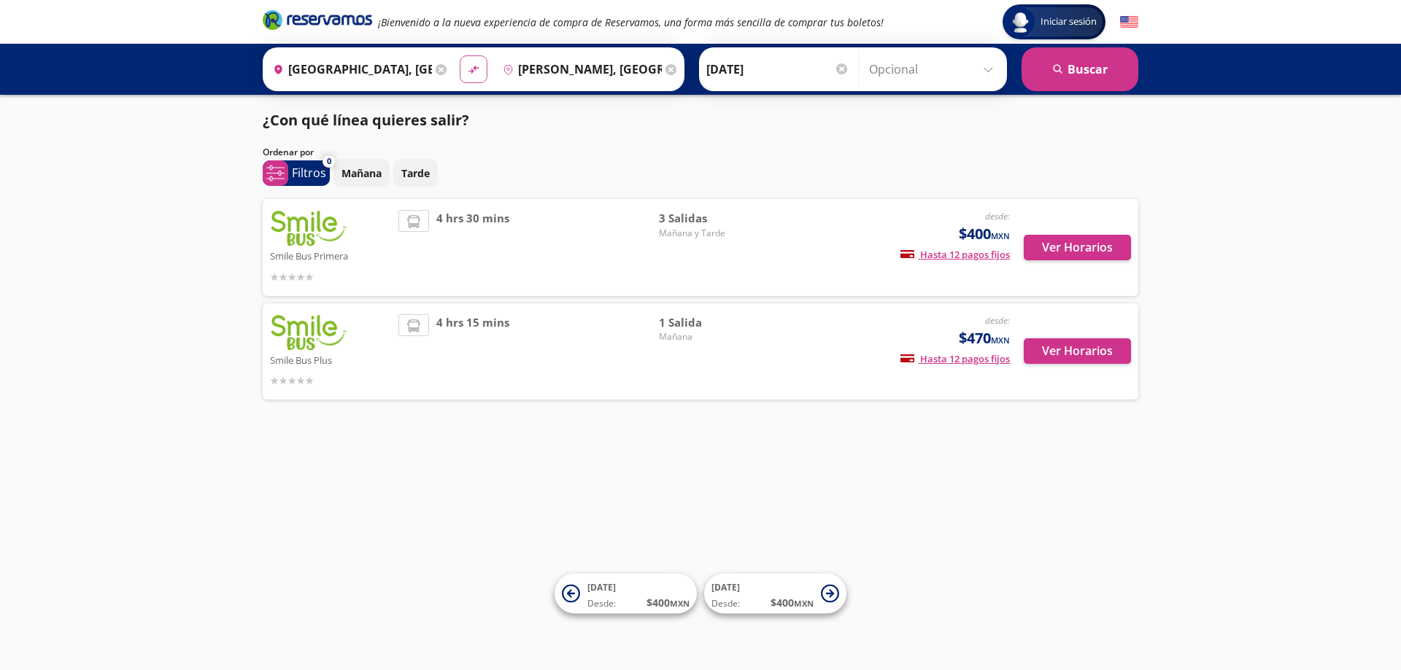
click at [472, 72] on icon "material-symbols:compare-arrows-rounded" at bounding box center [473, 70] width 13 height 14
type input "Xalapa Enríquez, Veracruz"
type input "[GEOGRAPHIC_DATA], [GEOGRAPHIC_DATA]"
click at [1062, 79] on button "search [GEOGRAPHIC_DATA]" at bounding box center [1079, 69] width 117 height 44
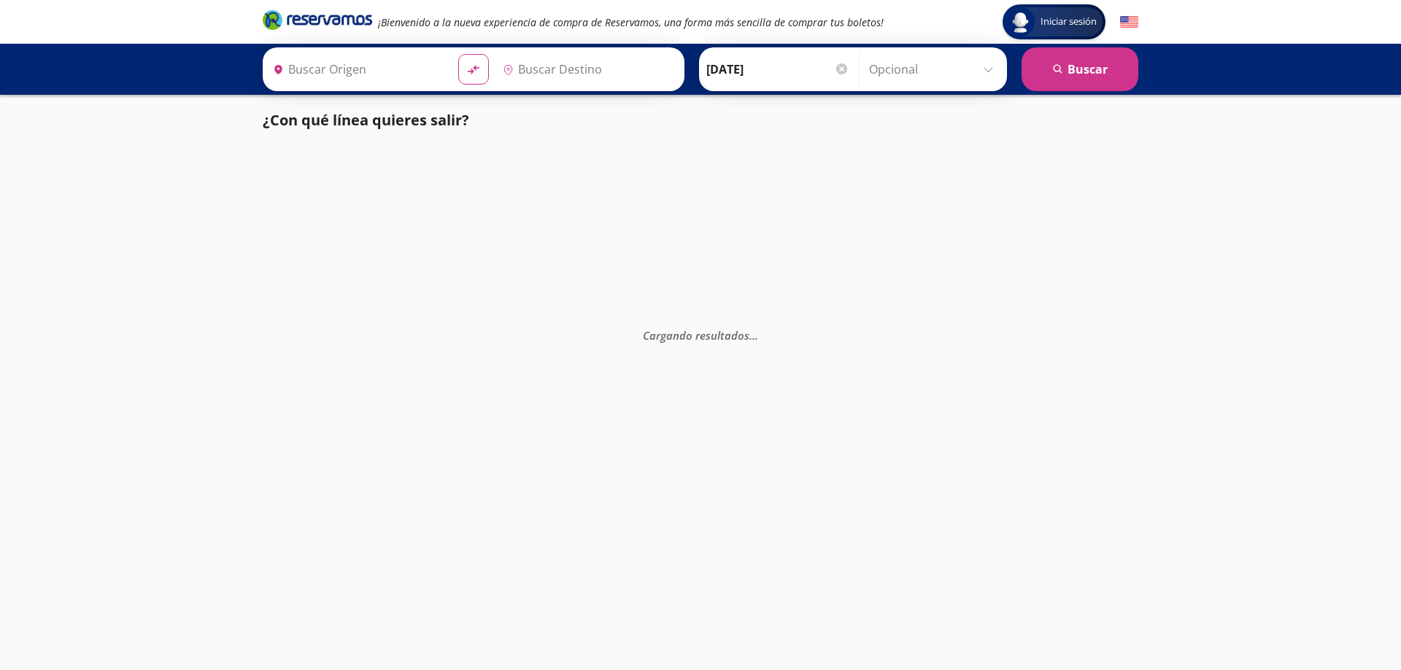
type input "[GEOGRAPHIC_DATA], [GEOGRAPHIC_DATA]"
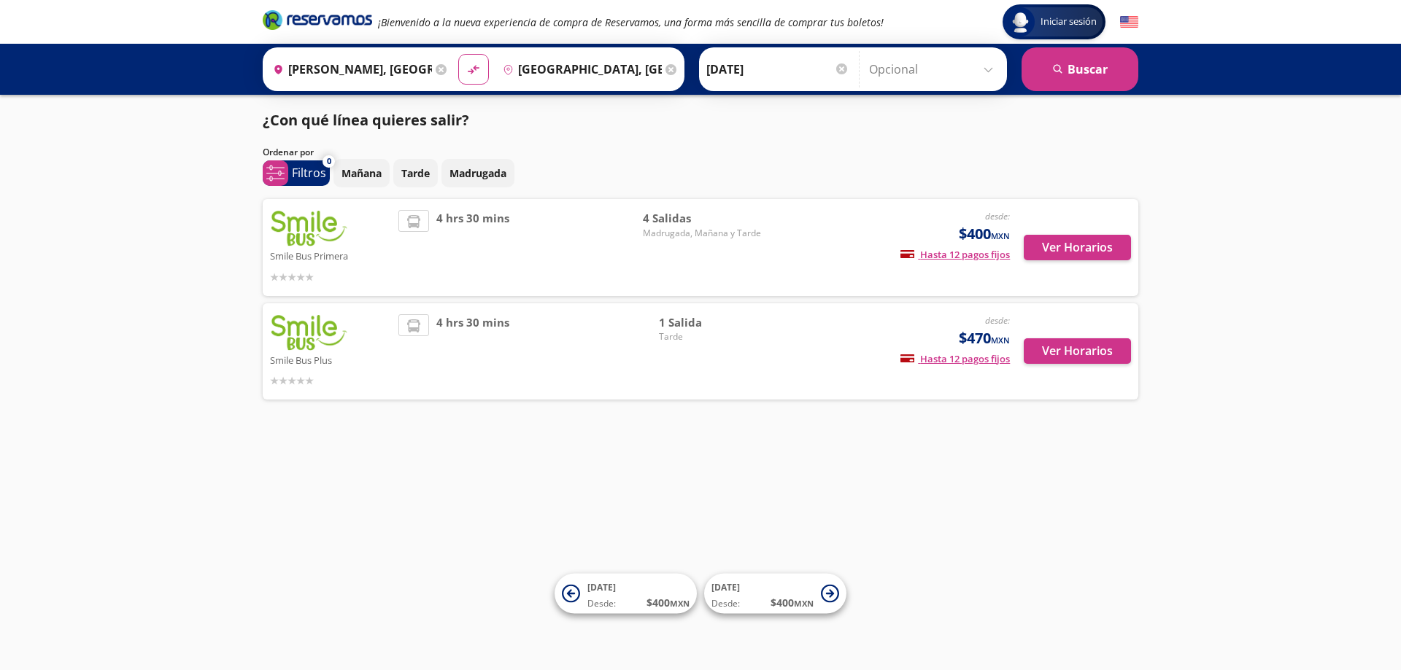
click at [1364, 239] on div "Iniciar sesión Iniciar sesión ¡Bienvenido a la nueva experiencia de compra de R…" at bounding box center [700, 335] width 1401 height 670
click at [476, 72] on icon "material-symbols:compare-arrows-rounded" at bounding box center [473, 70] width 13 height 14
type input "[GEOGRAPHIC_DATA], [GEOGRAPHIC_DATA]"
type input "Xalapa Enríquez, Veracruz"
click at [595, 71] on input "Xalapa Enríquez, Veracruz" at bounding box center [579, 69] width 165 height 36
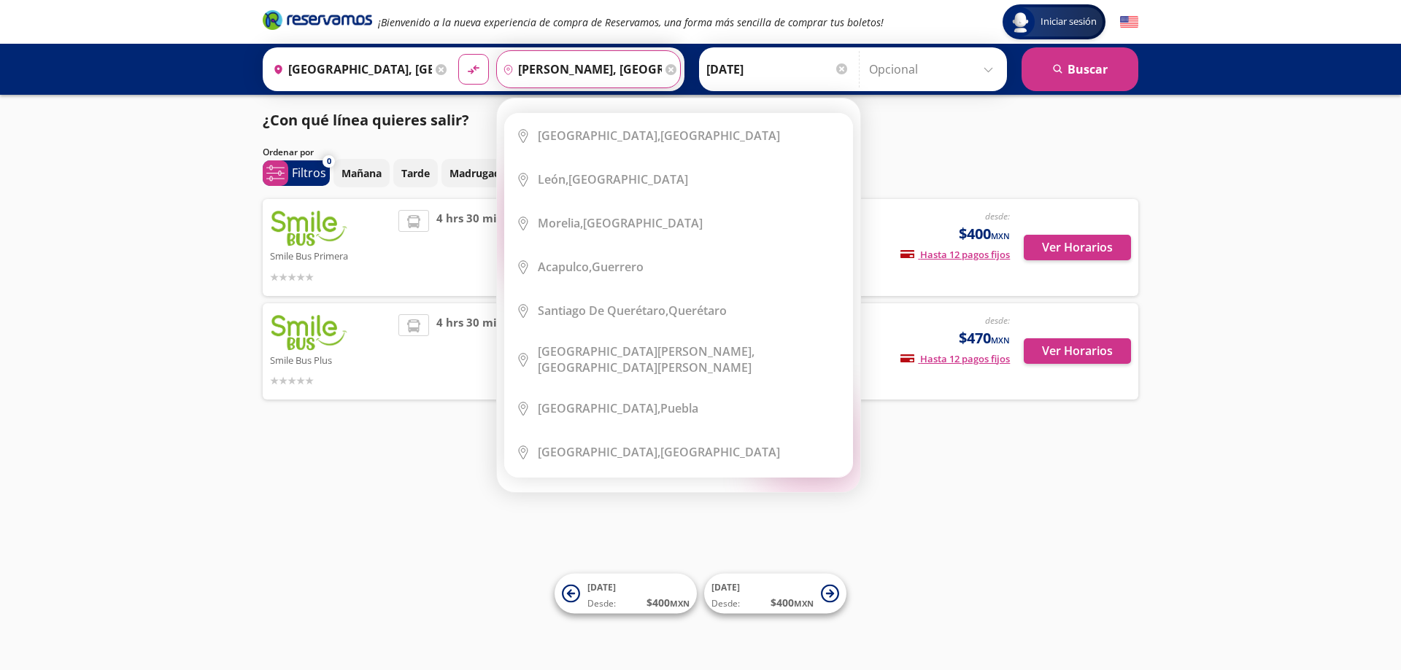
click at [668, 70] on icon at bounding box center [670, 69] width 11 height 11
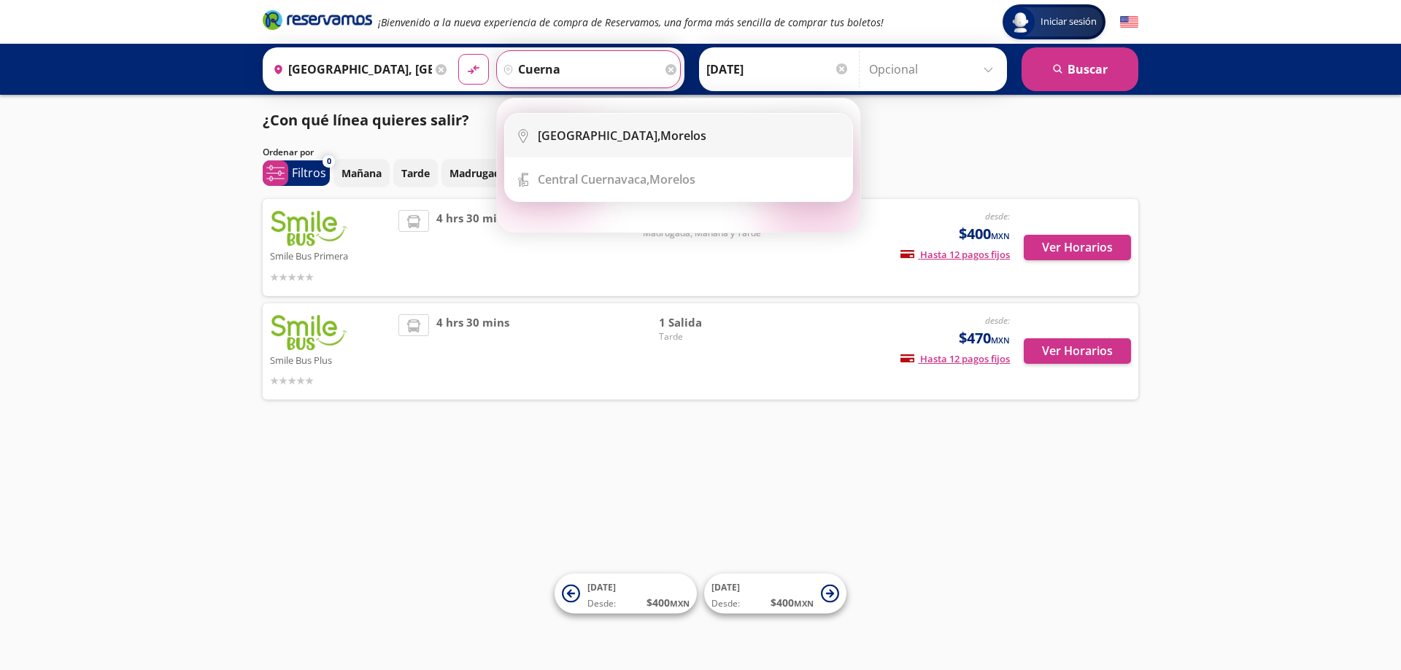
click at [598, 130] on b "[GEOGRAPHIC_DATA]," at bounding box center [599, 136] width 123 height 16
type input "Cuernavaca, Morelos"
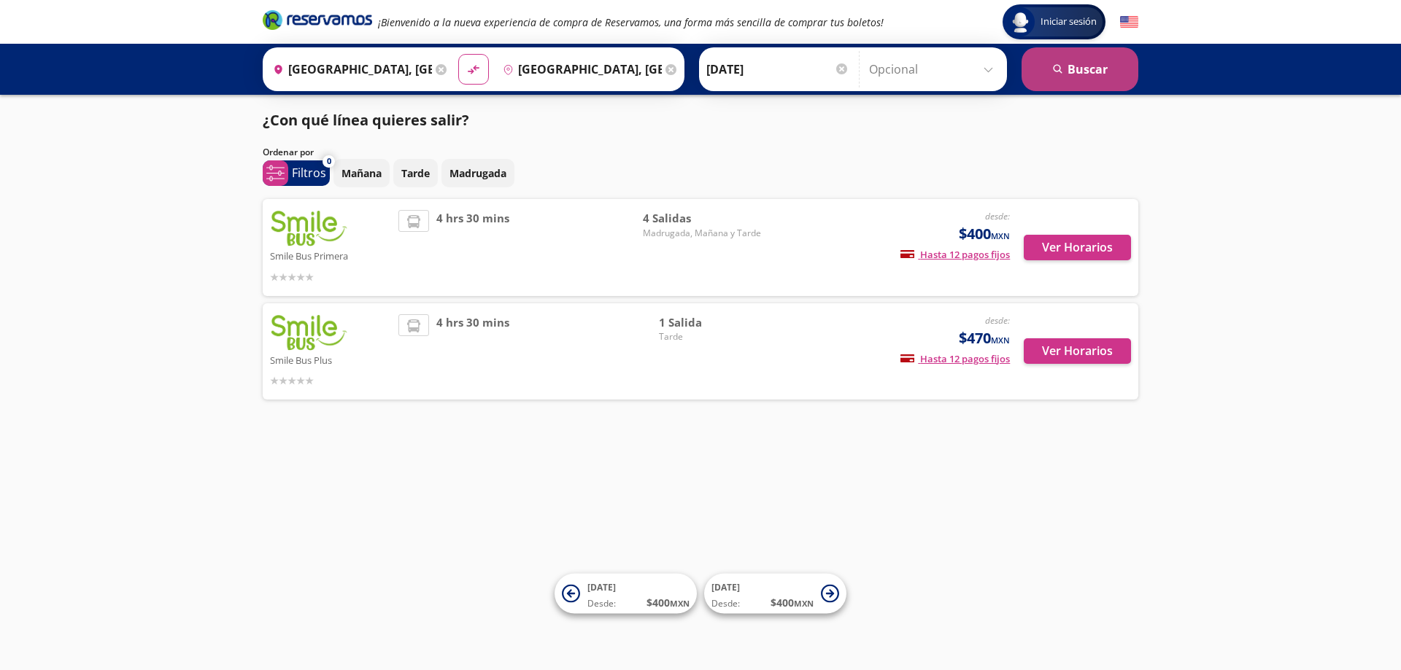
click at [1085, 66] on button "search [GEOGRAPHIC_DATA]" at bounding box center [1079, 69] width 117 height 44
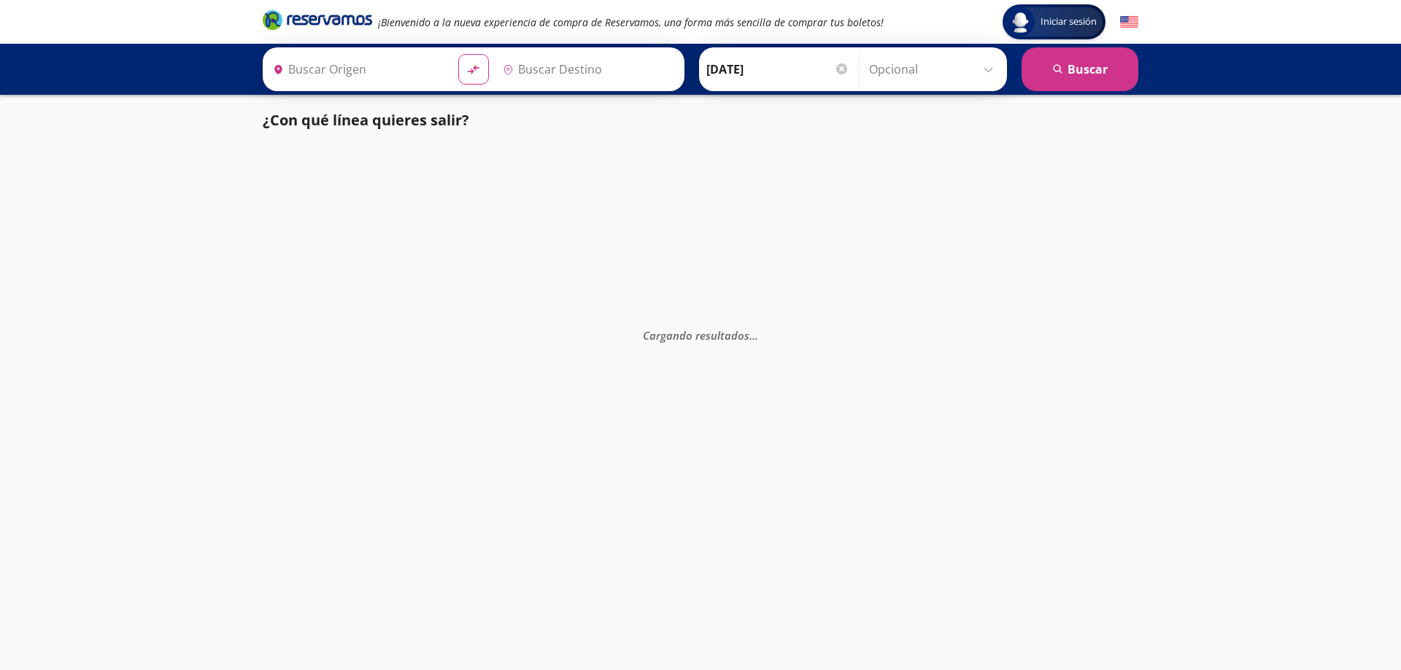
type input "[GEOGRAPHIC_DATA], [GEOGRAPHIC_DATA]"
type input "Cuernavaca, Morelos"
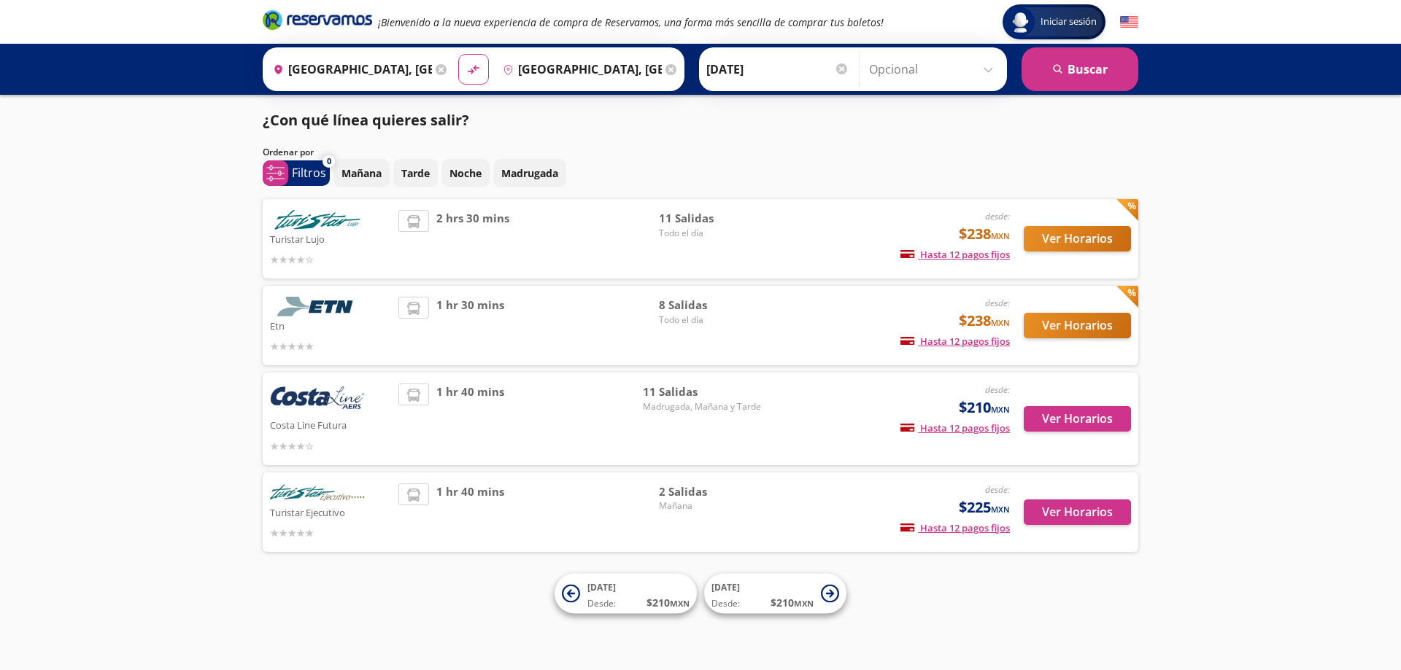
click at [1194, 119] on div "Iniciar sesión Iniciar sesión ¡Bienvenido a la nueva experiencia de compra de R…" at bounding box center [700, 335] width 1401 height 670
click at [665, 71] on icon at bounding box center [670, 69] width 11 height 11
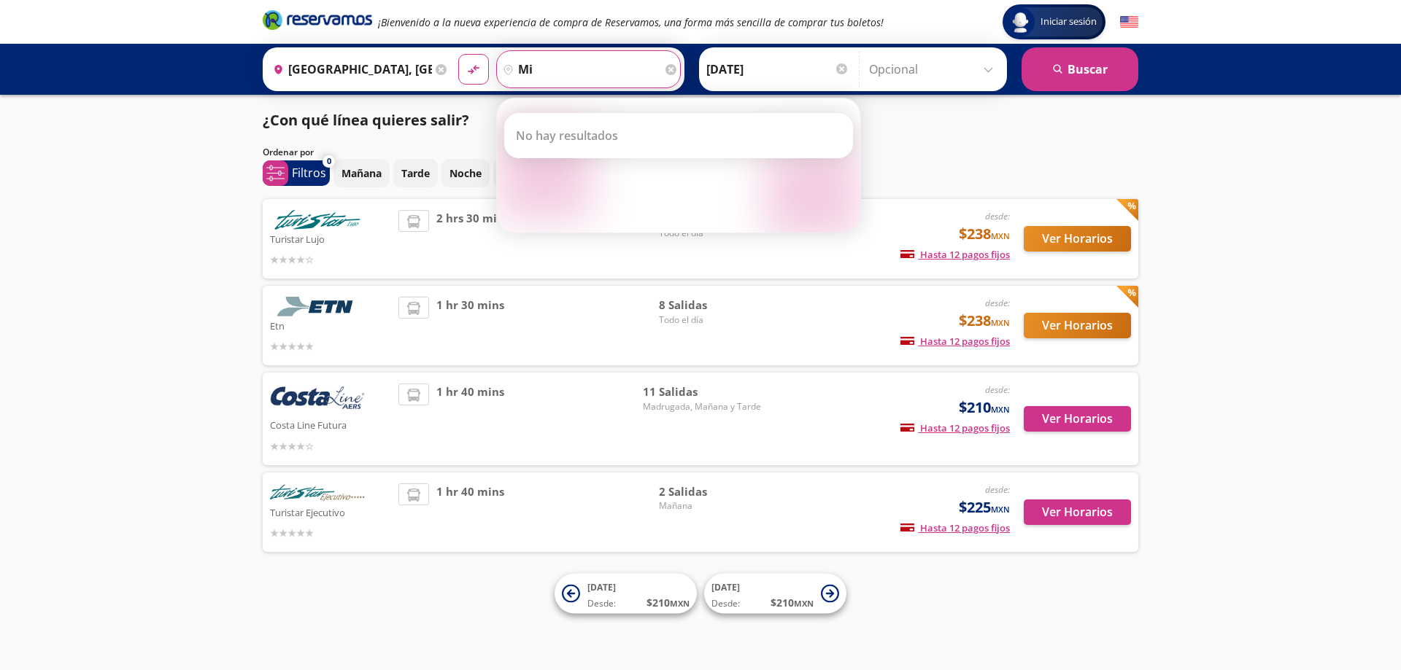
type input "m"
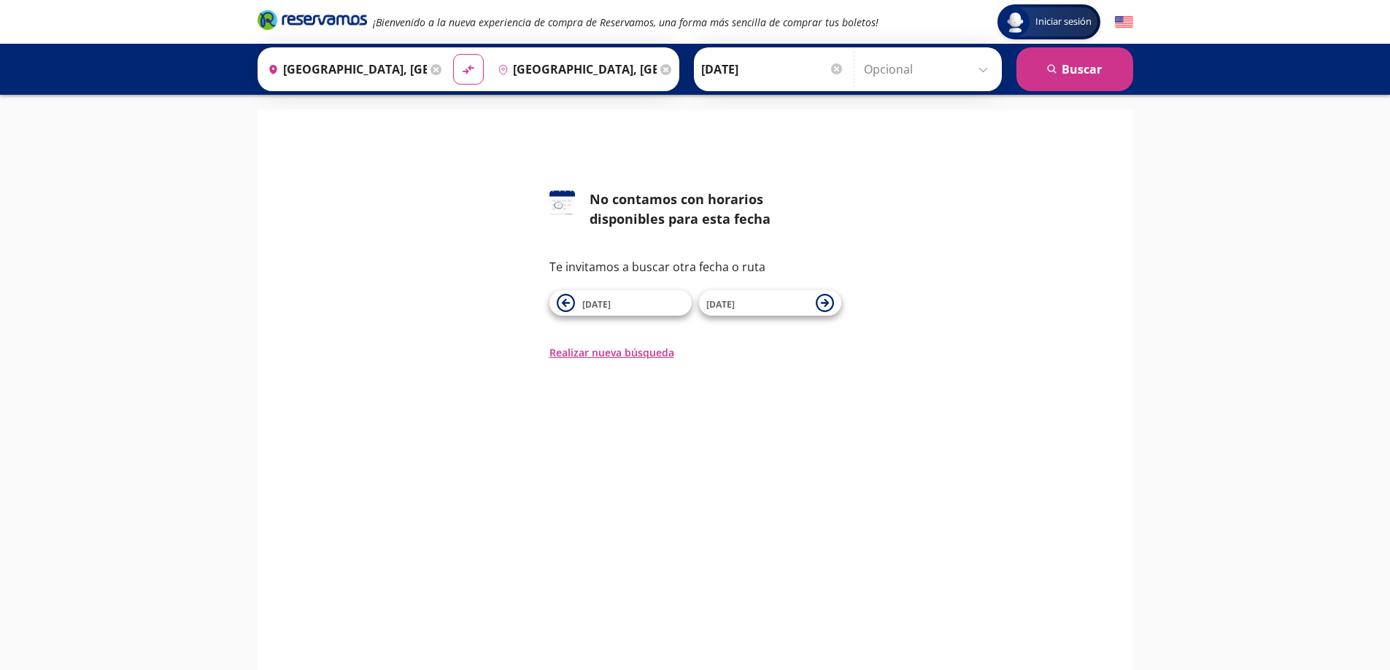
click at [616, 71] on input "[GEOGRAPHIC_DATA], [GEOGRAPHIC_DATA]" at bounding box center [574, 69] width 165 height 36
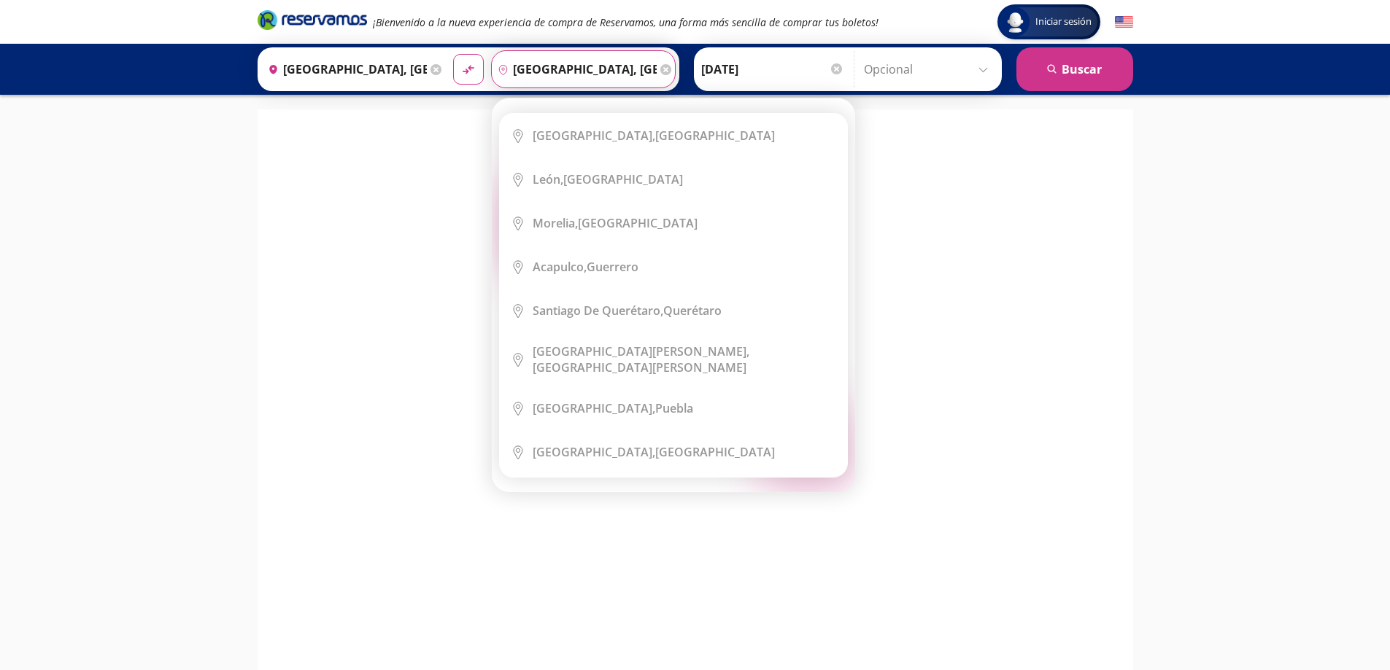
click at [616, 71] on input "[GEOGRAPHIC_DATA], [GEOGRAPHIC_DATA]" at bounding box center [574, 69] width 165 height 36
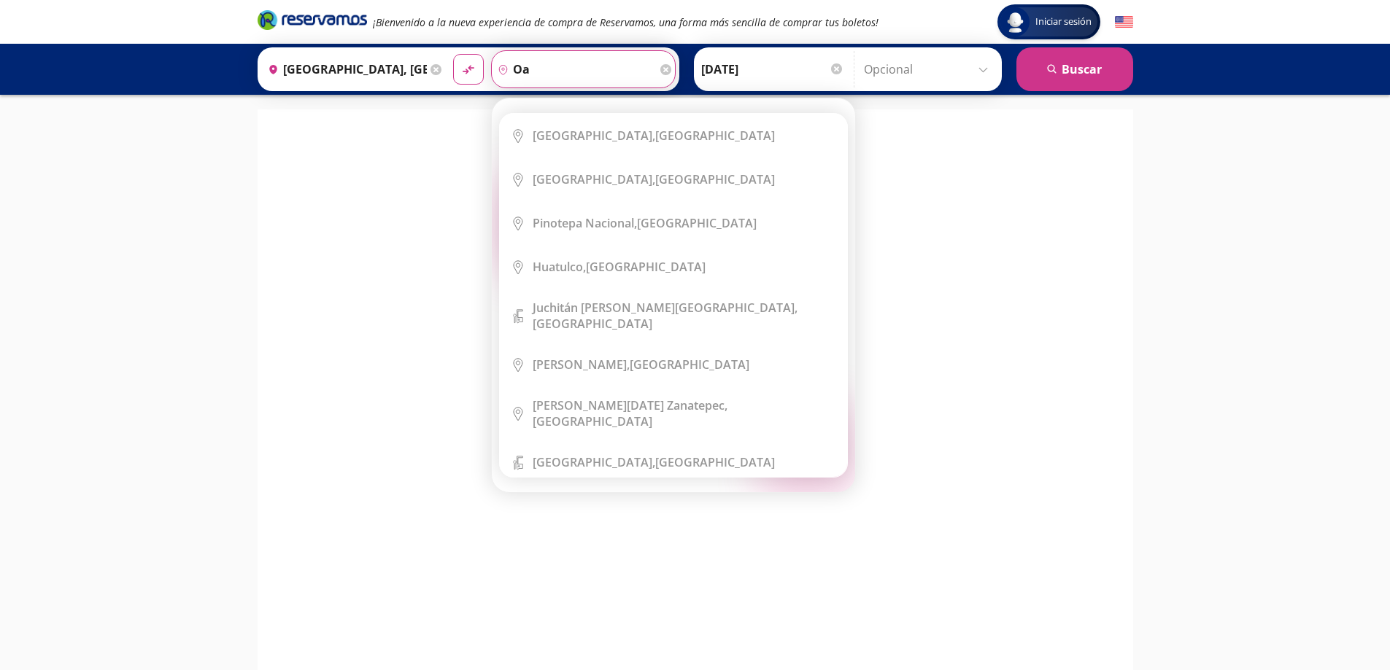
type input "o"
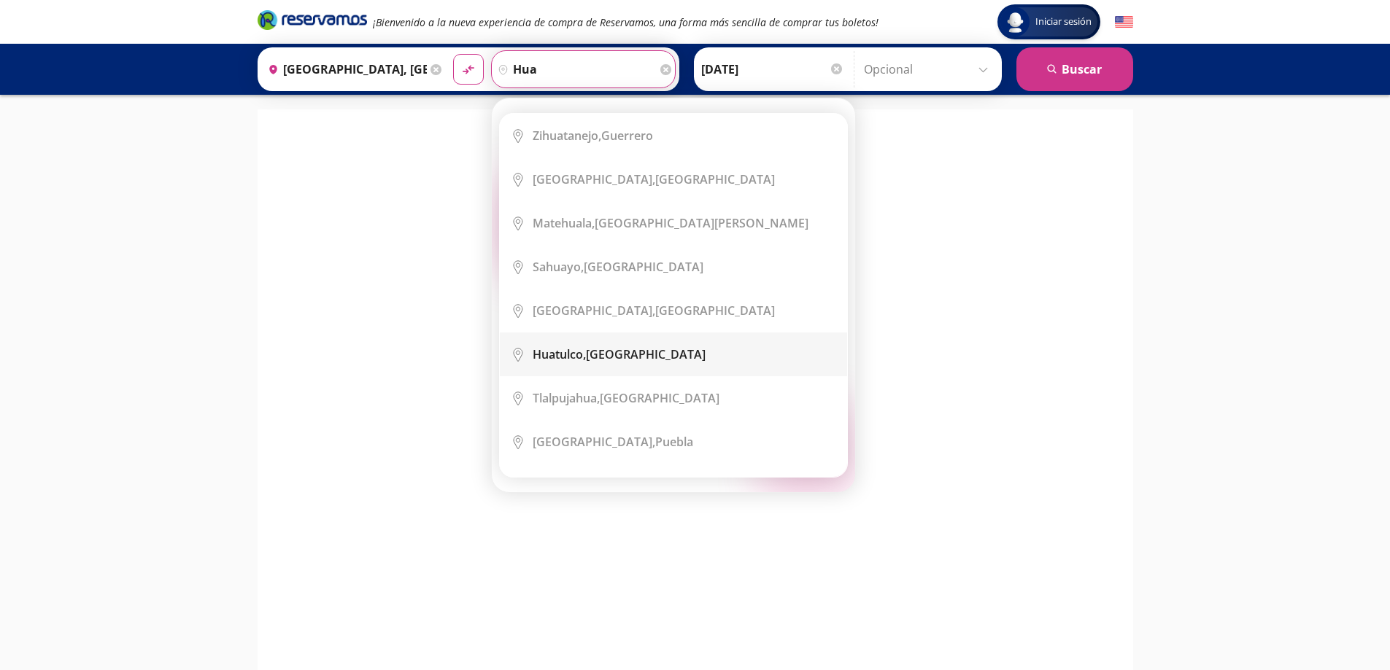
click at [670, 365] on li "City Icon [GEOGRAPHIC_DATA], [GEOGRAPHIC_DATA]" at bounding box center [673, 355] width 347 height 44
type input "Huatulco, [GEOGRAPHIC_DATA]"
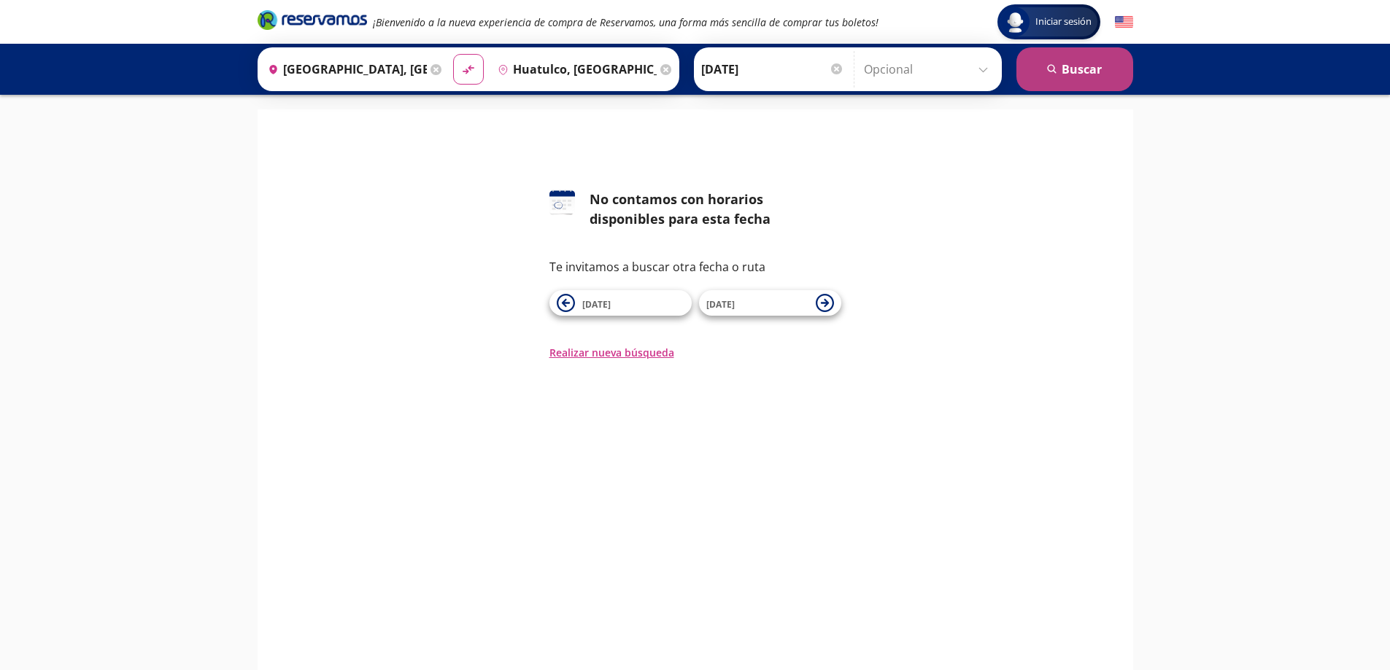
click at [1090, 74] on button "search [GEOGRAPHIC_DATA]" at bounding box center [1074, 69] width 117 height 44
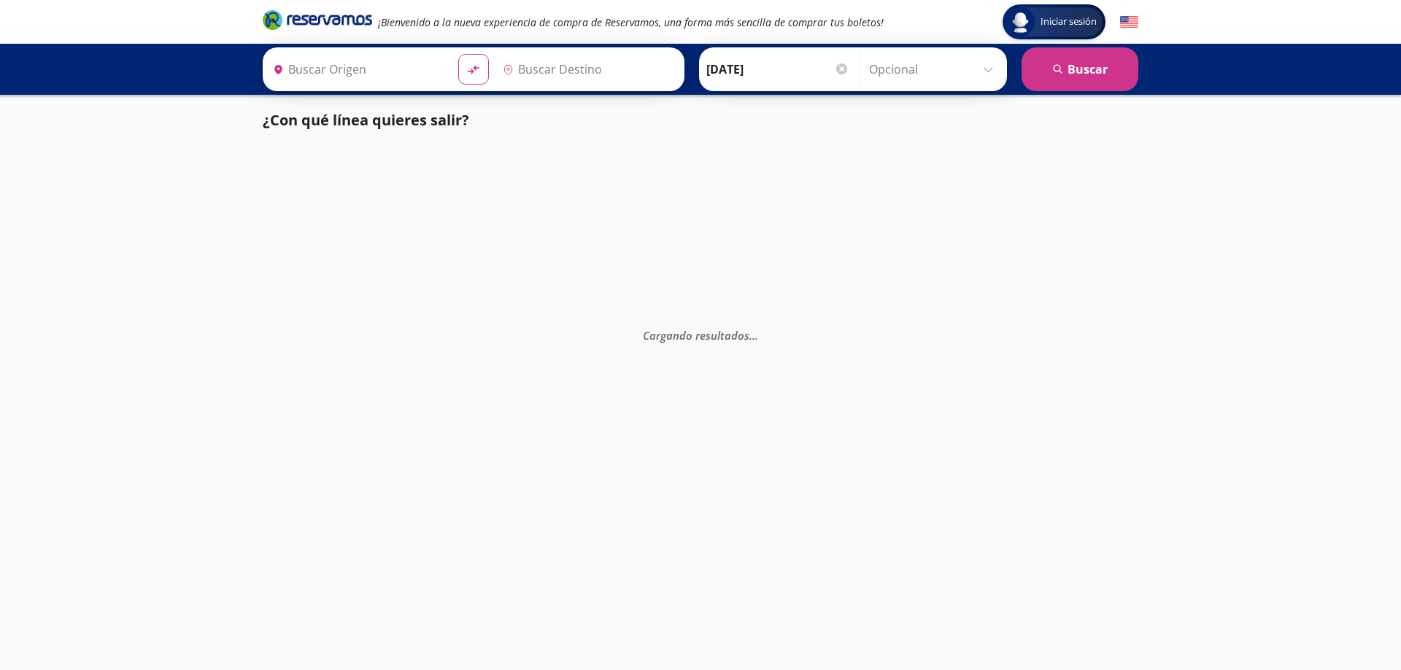
type input "[GEOGRAPHIC_DATA], [GEOGRAPHIC_DATA]"
type input "Huatulco, [GEOGRAPHIC_DATA]"
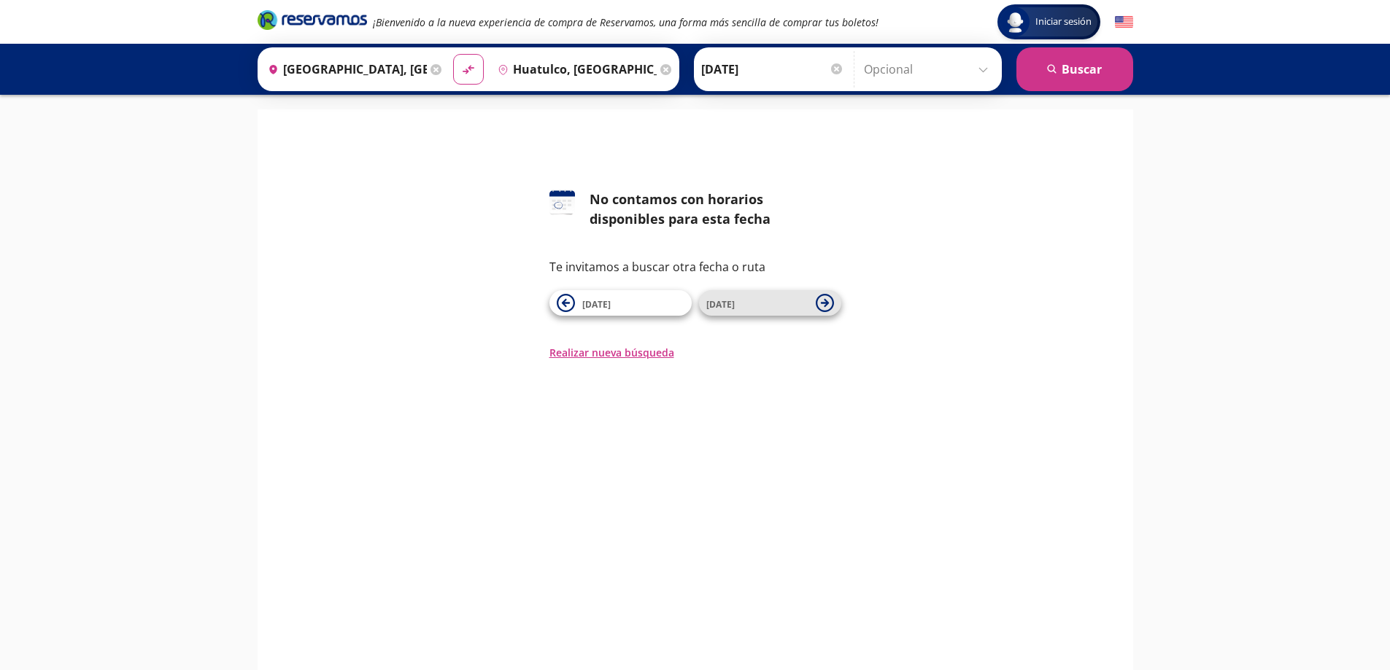
click at [834, 309] on button "[DATE]" at bounding box center [770, 303] width 142 height 26
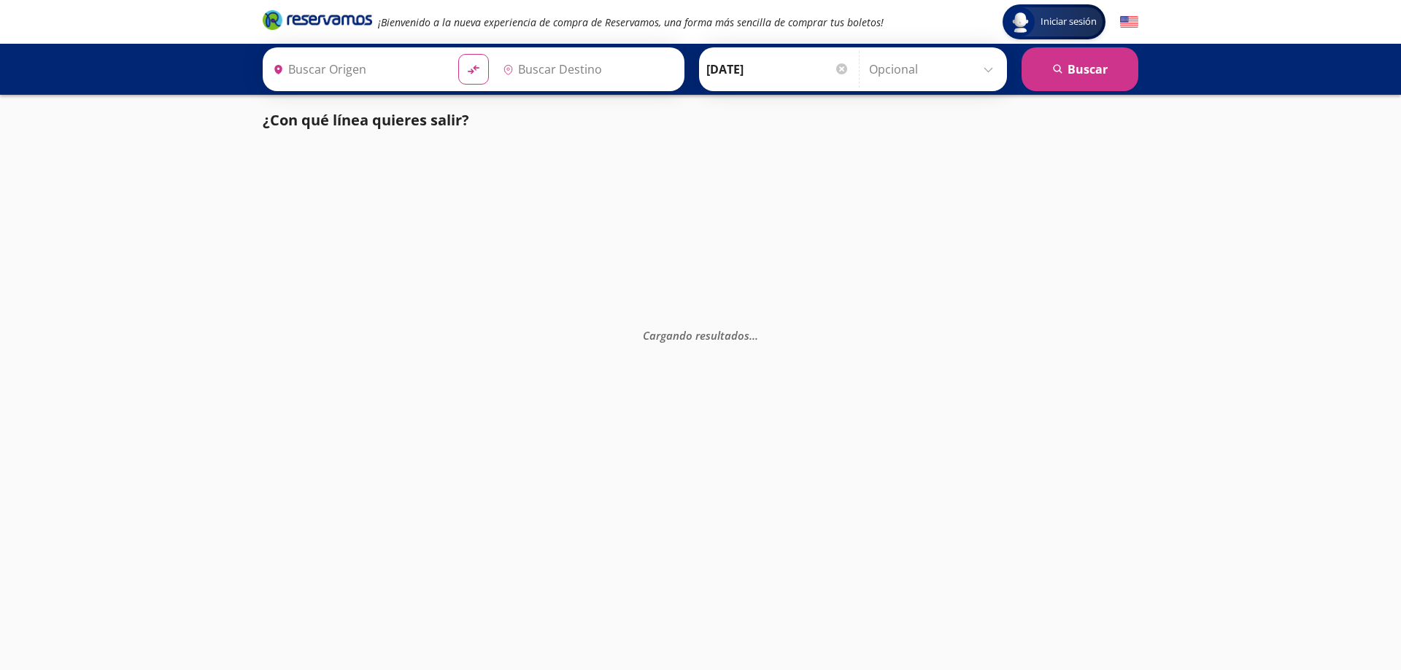
type input "Huatulco, [GEOGRAPHIC_DATA]"
type input "[GEOGRAPHIC_DATA], [GEOGRAPHIC_DATA]"
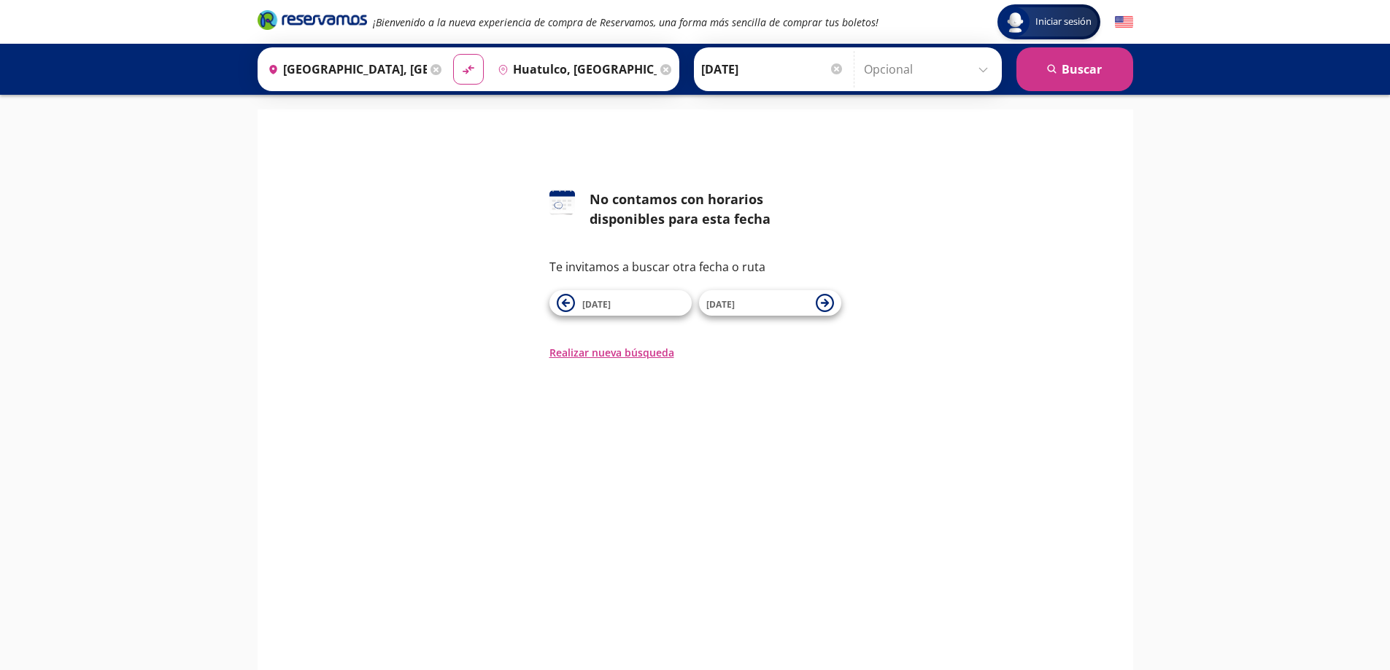
click at [571, 76] on input "Huatulco, [GEOGRAPHIC_DATA]" at bounding box center [574, 69] width 165 height 36
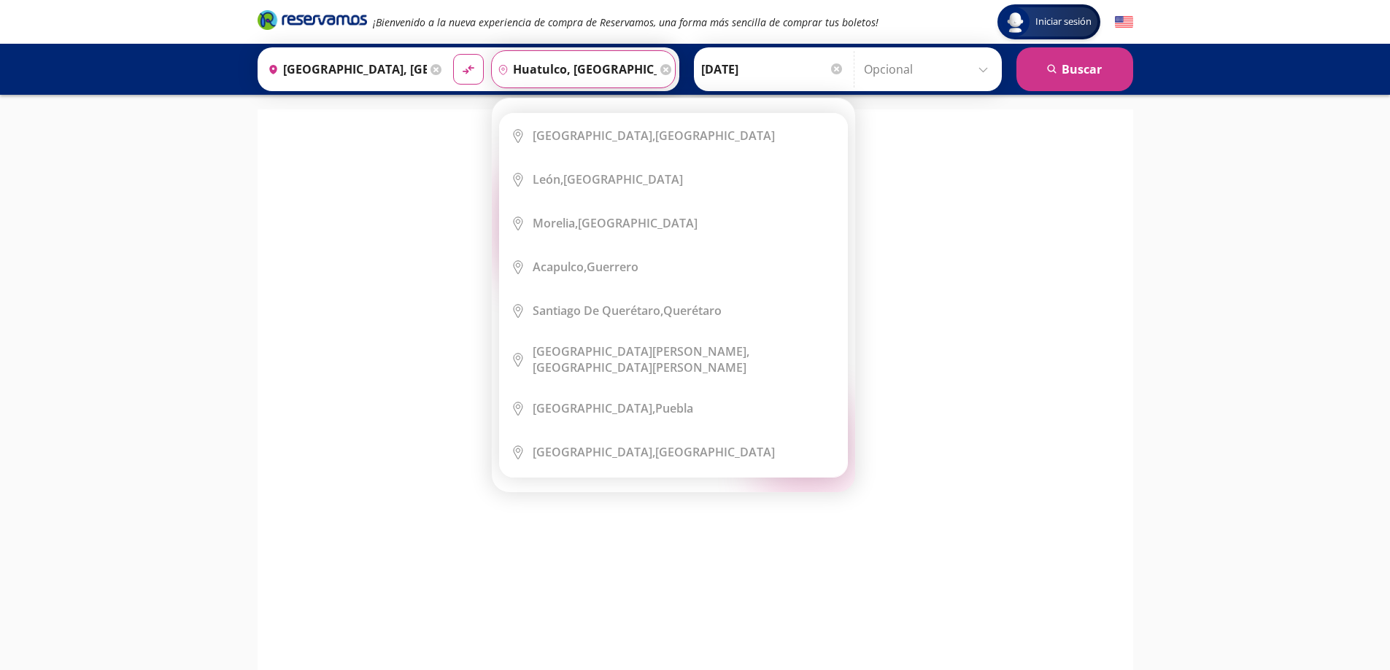
click at [660, 71] on icon at bounding box center [665, 69] width 11 height 11
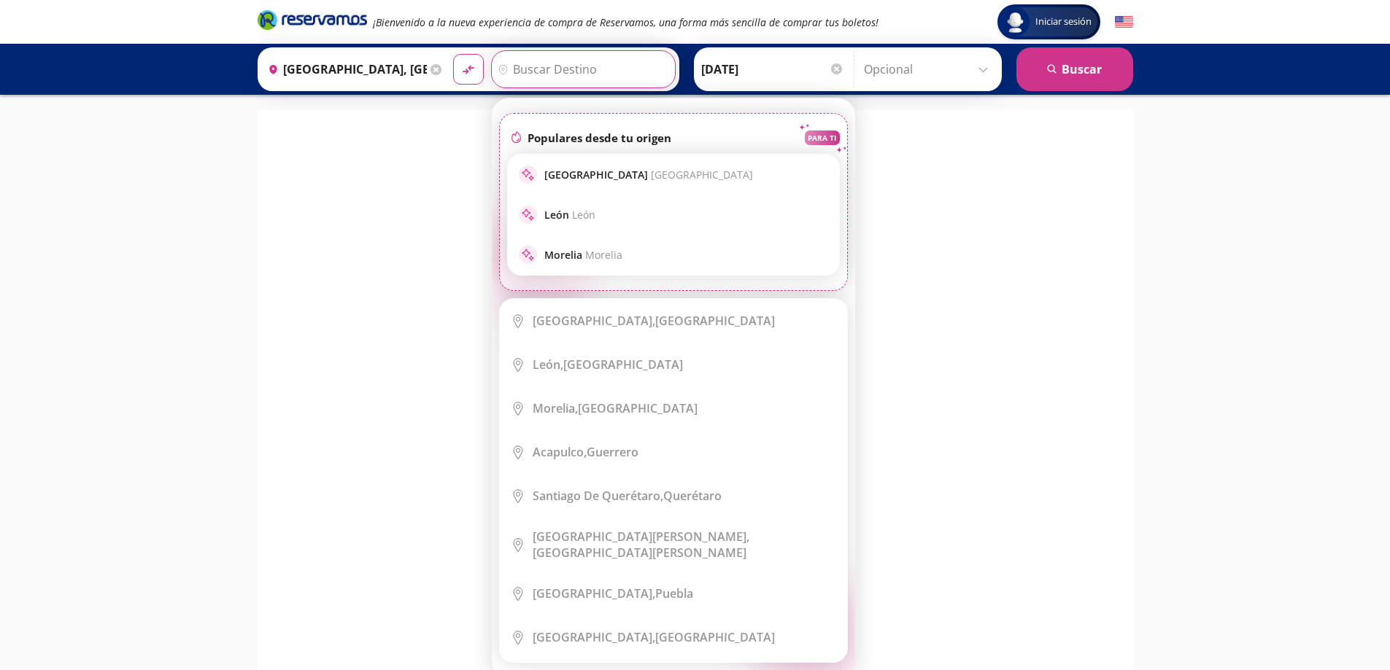
click at [577, 68] on input "Destino" at bounding box center [581, 69] width 179 height 36
click at [569, 67] on input "Destino" at bounding box center [581, 69] width 179 height 36
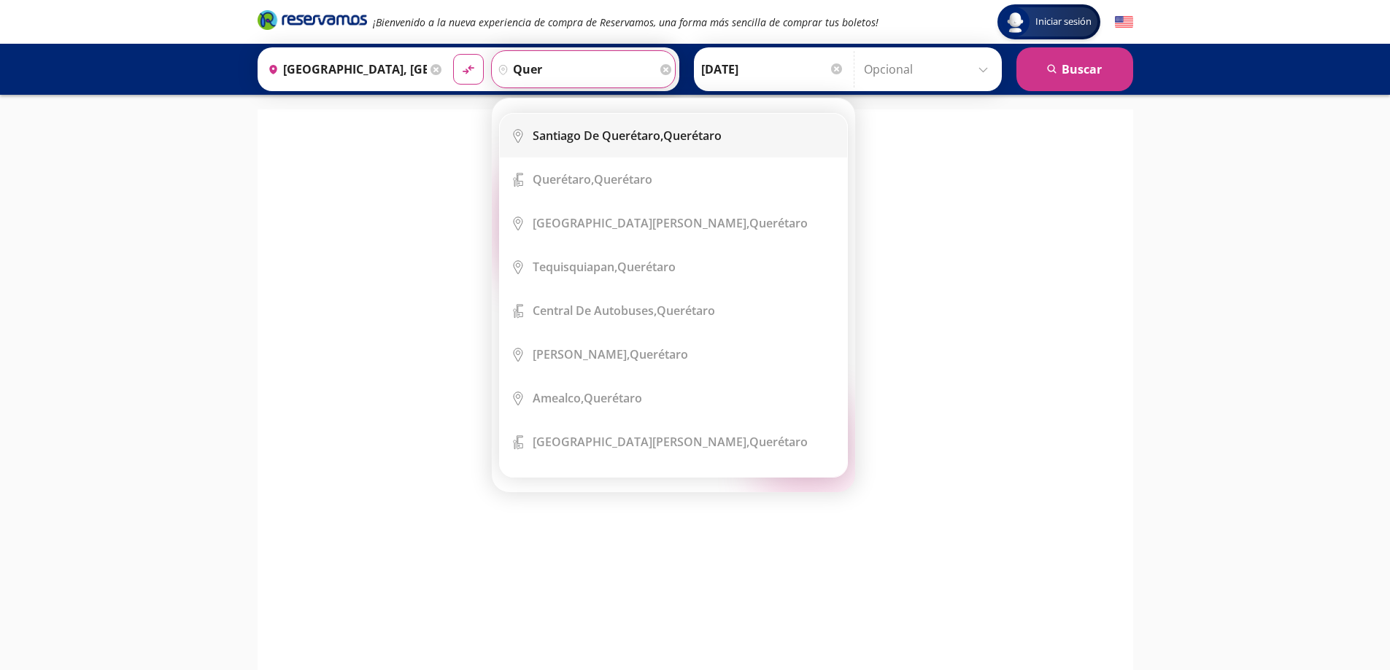
click at [647, 147] on li "City Icon [GEOGRAPHIC_DATA], [GEOGRAPHIC_DATA]" at bounding box center [673, 136] width 347 height 44
type input "Santiago de Querétaro, [GEOGRAPHIC_DATA]"
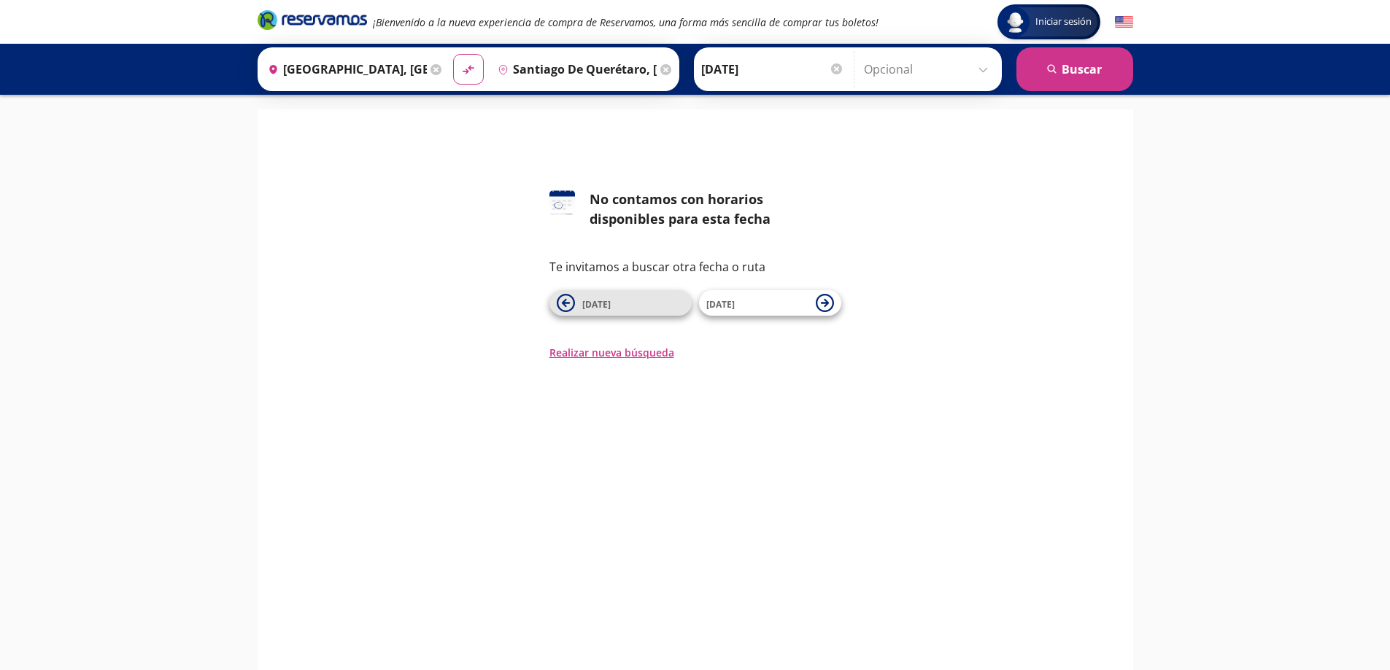
click at [565, 301] on icon at bounding box center [566, 303] width 18 height 18
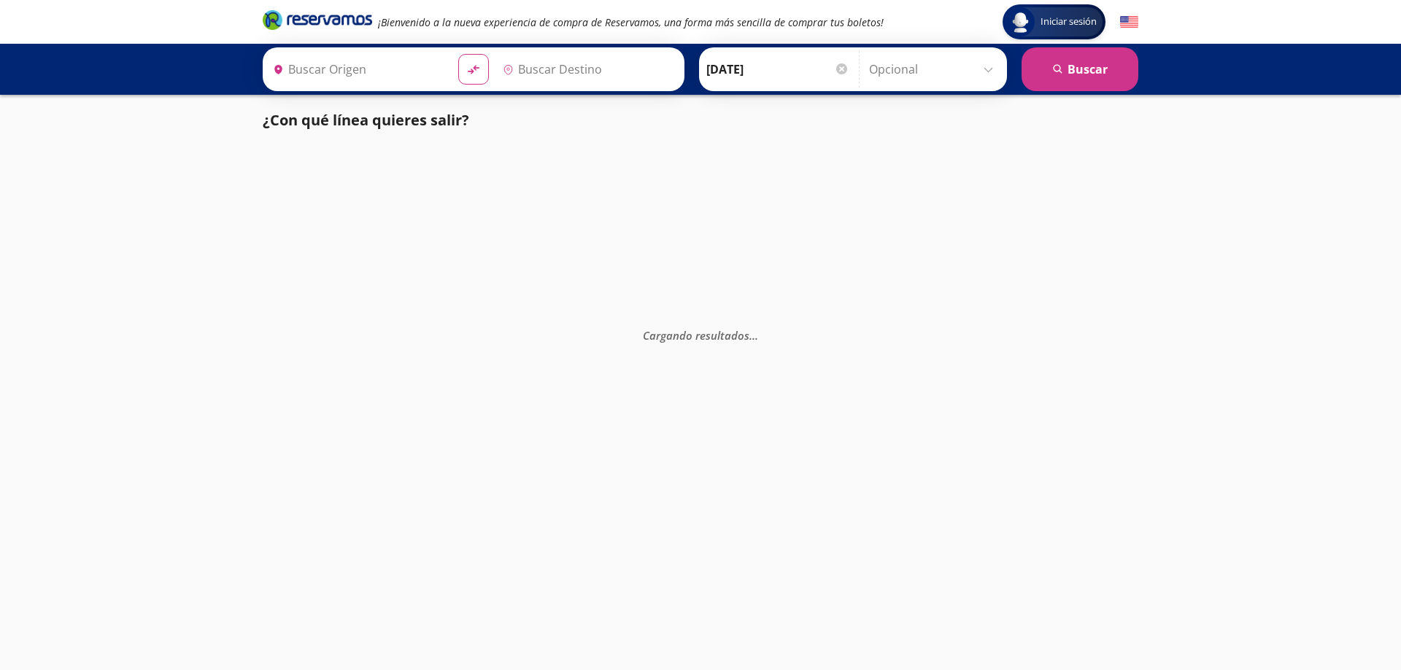
type input "[GEOGRAPHIC_DATA], [GEOGRAPHIC_DATA]"
type input "Huatulco, [GEOGRAPHIC_DATA]"
click at [1059, 69] on icon "search" at bounding box center [1058, 69] width 11 height 11
type input "[GEOGRAPHIC_DATA], [GEOGRAPHIC_DATA]"
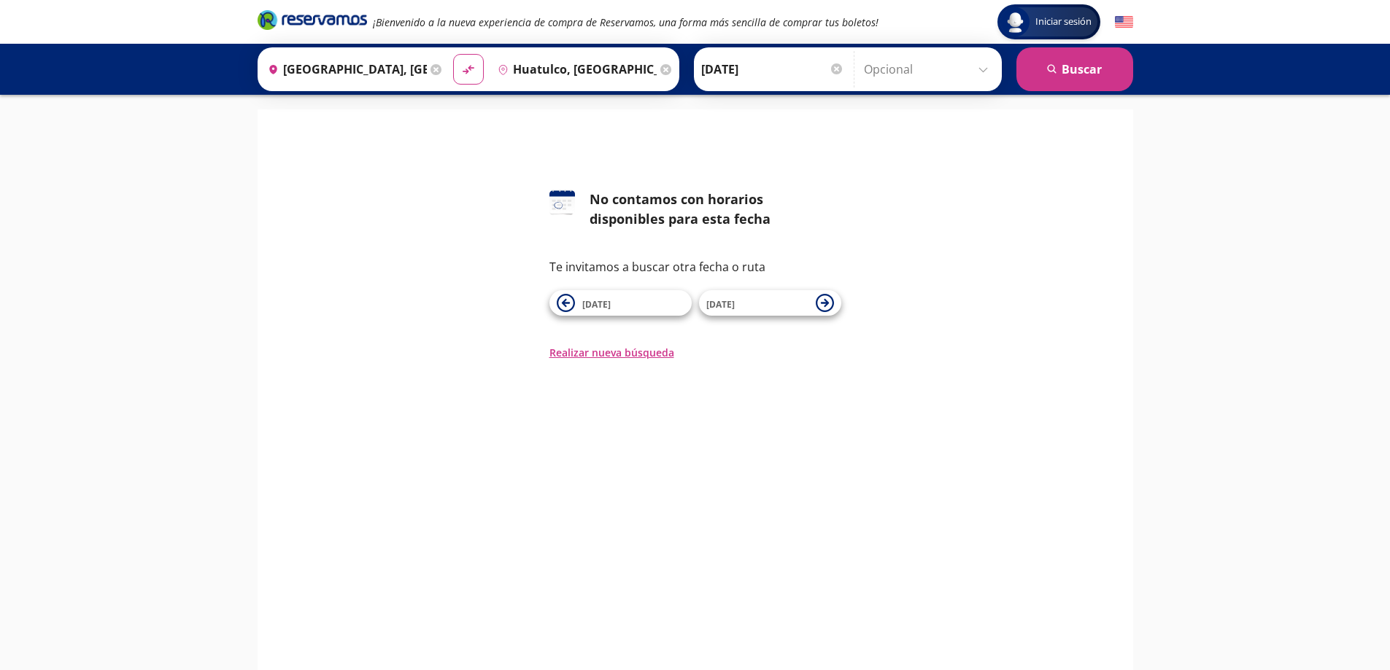
click at [610, 69] on input "Huatulco, [GEOGRAPHIC_DATA]" at bounding box center [574, 69] width 165 height 36
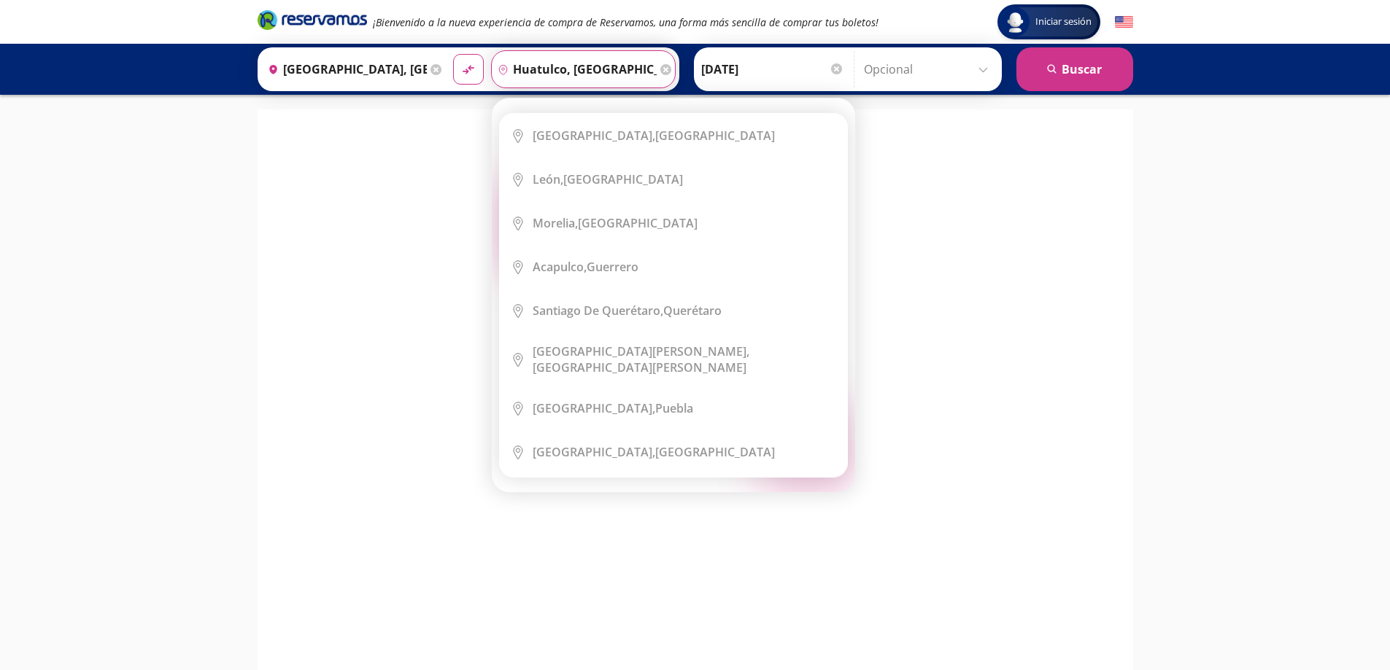
drag, startPoint x: 623, startPoint y: 66, endPoint x: 386, endPoint y: 75, distance: 237.3
click at [386, 75] on div "Origen heroicons:map-pin-20-solid [GEOGRAPHIC_DATA], [GEOGRAPHIC_DATA] Destino …" at bounding box center [469, 69] width 422 height 44
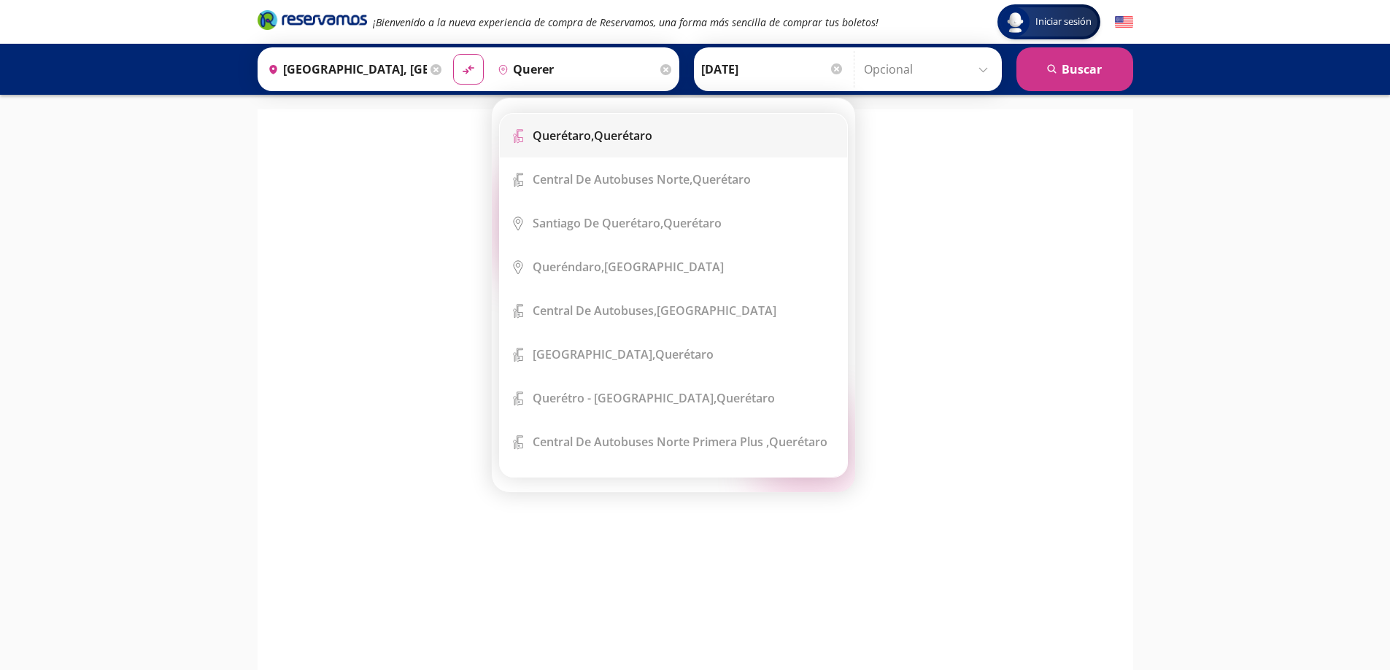
click at [588, 144] on li "Terminal Icon" at bounding box center [673, 136] width 347 height 44
type input "Querétaro, Querétaro"
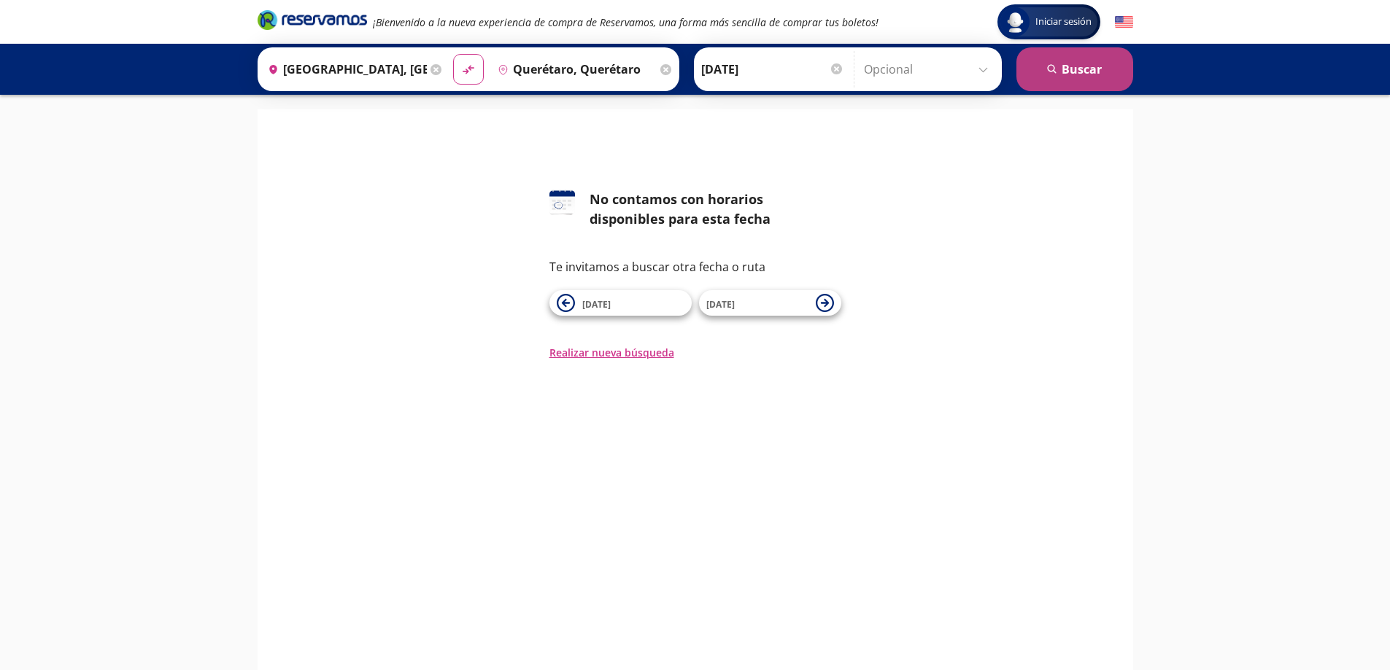
click at [1071, 85] on button "search [GEOGRAPHIC_DATA]" at bounding box center [1074, 69] width 117 height 44
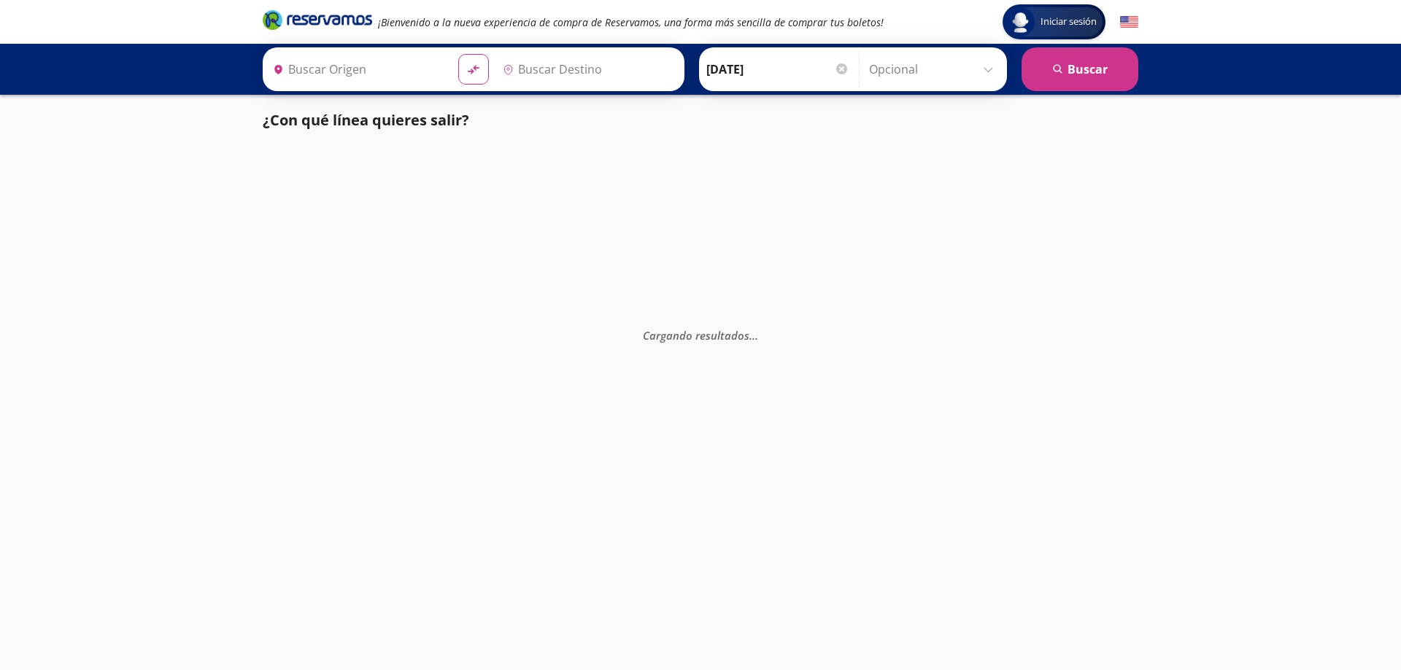
type input "[GEOGRAPHIC_DATA], [GEOGRAPHIC_DATA]"
type input "Querétaro, Querétaro"
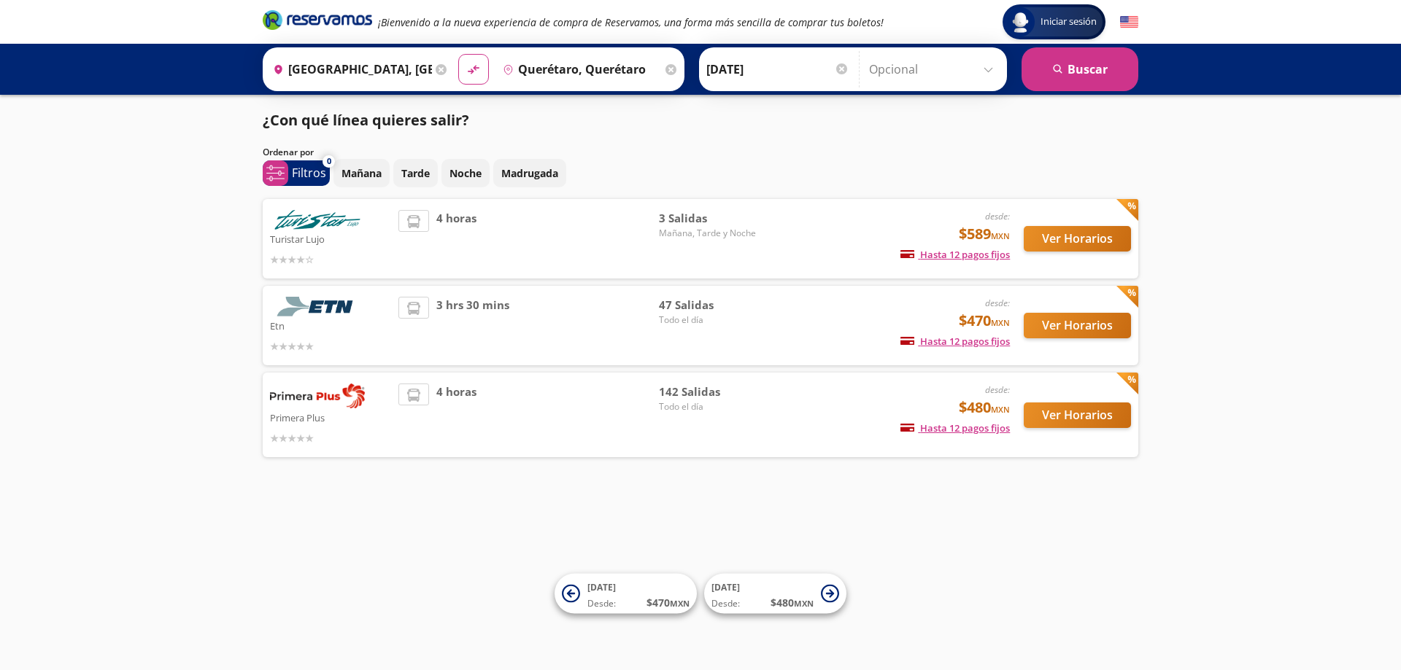
click at [1351, 363] on div "Iniciar sesión Iniciar sesión ¡Bienvenido a la nueva experiencia de compra de R…" at bounding box center [700, 335] width 1401 height 670
click at [468, 71] on icon at bounding box center [473, 70] width 10 height 8
type input "Querétaro, Querétaro"
type input "[GEOGRAPHIC_DATA], [GEOGRAPHIC_DATA]"
click at [1110, 67] on button "search [GEOGRAPHIC_DATA]" at bounding box center [1079, 69] width 117 height 44
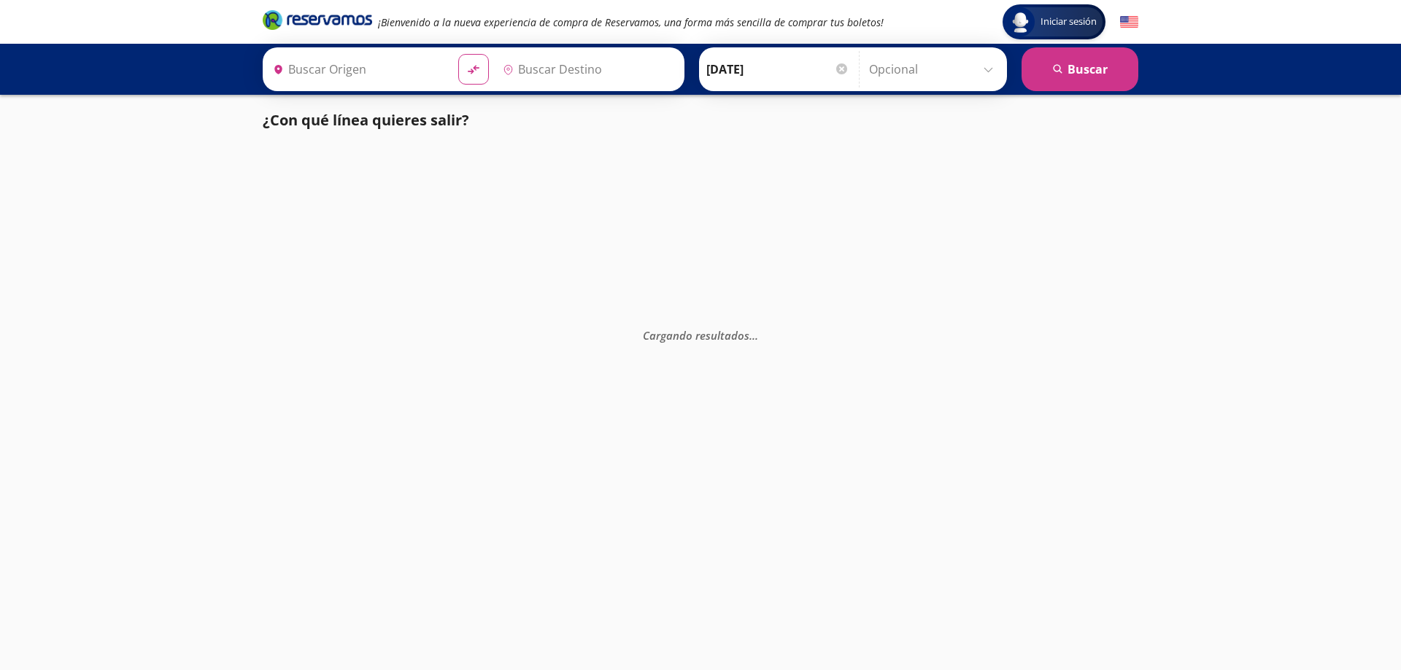
type input "Querétaro, Querétaro"
type input "[GEOGRAPHIC_DATA], [GEOGRAPHIC_DATA]"
type input "Huatulco, [GEOGRAPHIC_DATA]"
type input "[GEOGRAPHIC_DATA], [GEOGRAPHIC_DATA]"
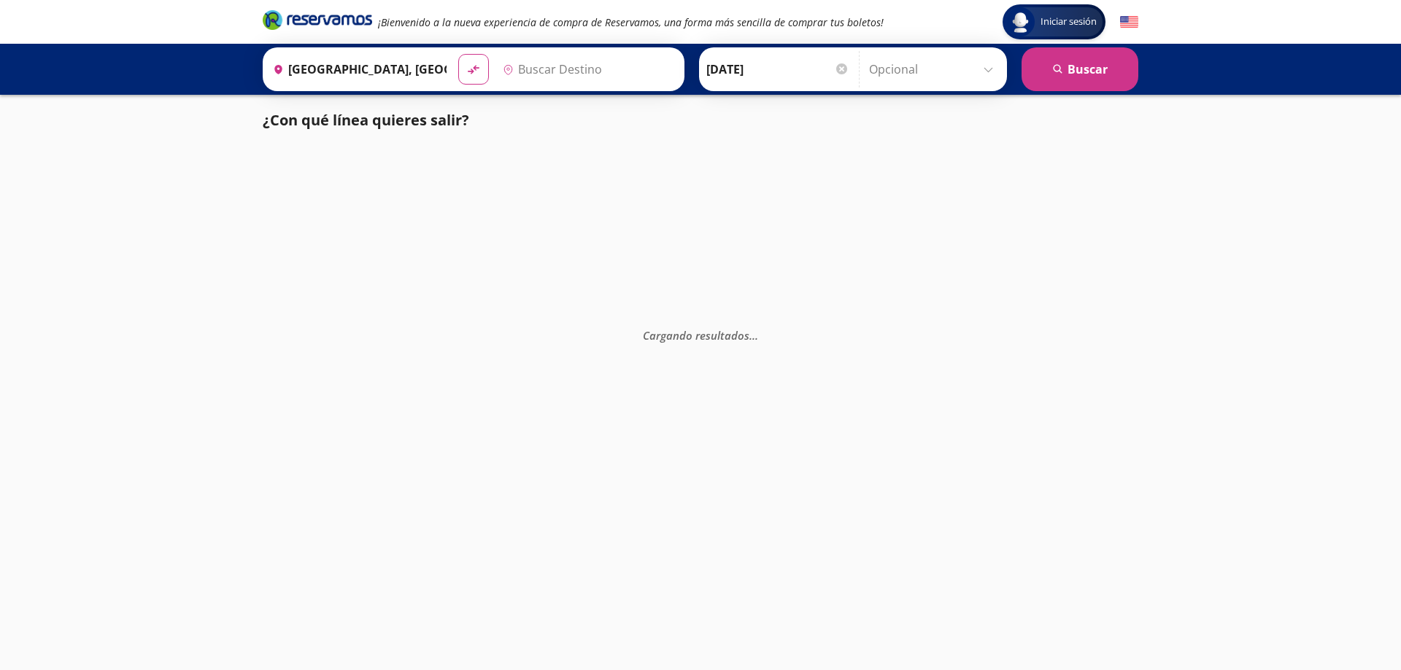
type input "Huatulco, [GEOGRAPHIC_DATA]"
type input "[GEOGRAPHIC_DATA], [GEOGRAPHIC_DATA]"
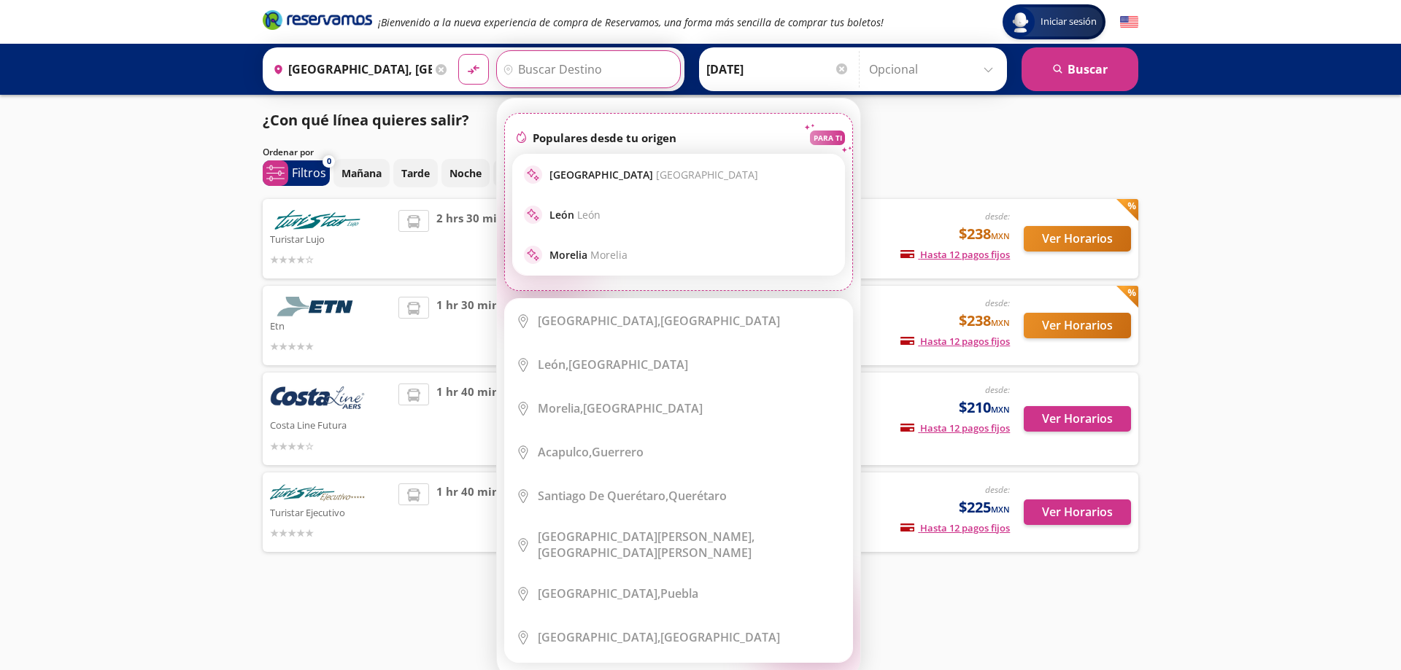
click at [551, 62] on input "Destino" at bounding box center [586, 69] width 179 height 36
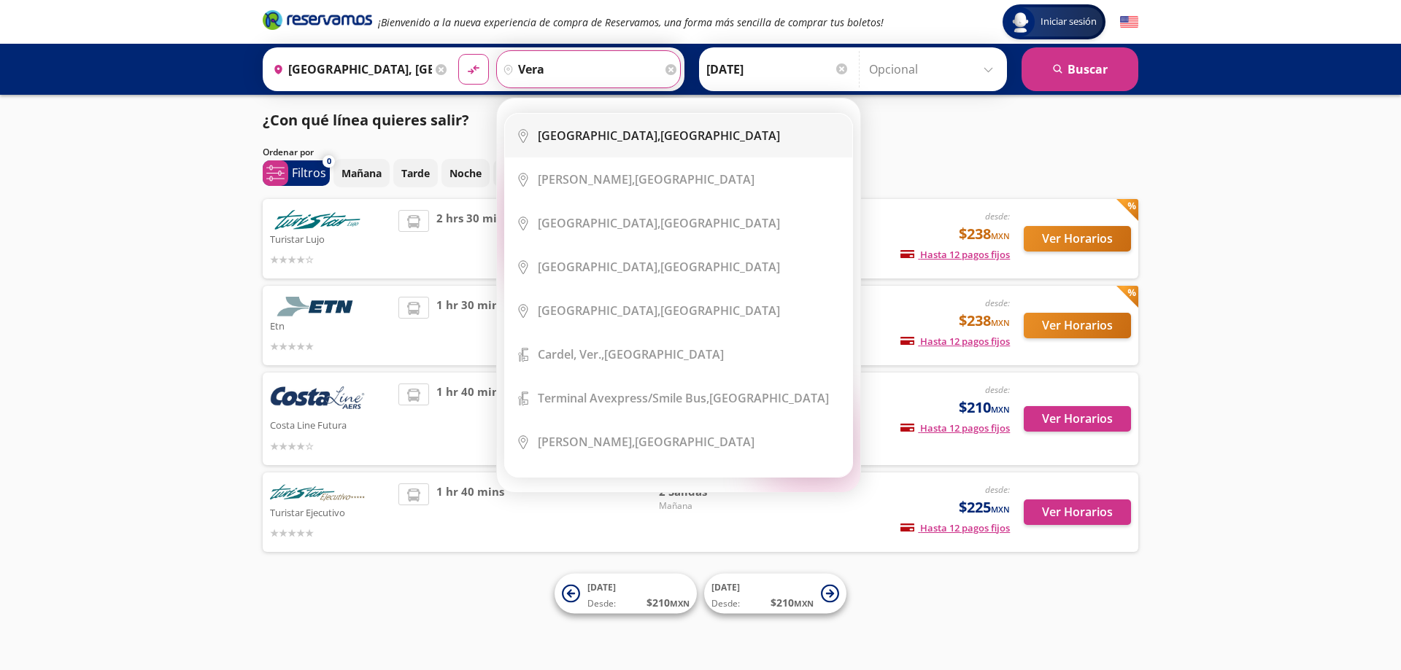
click at [610, 146] on li "City Icon Veracruz, Veracruz" at bounding box center [678, 136] width 347 height 44
type input "Veracruz, Veracruz"
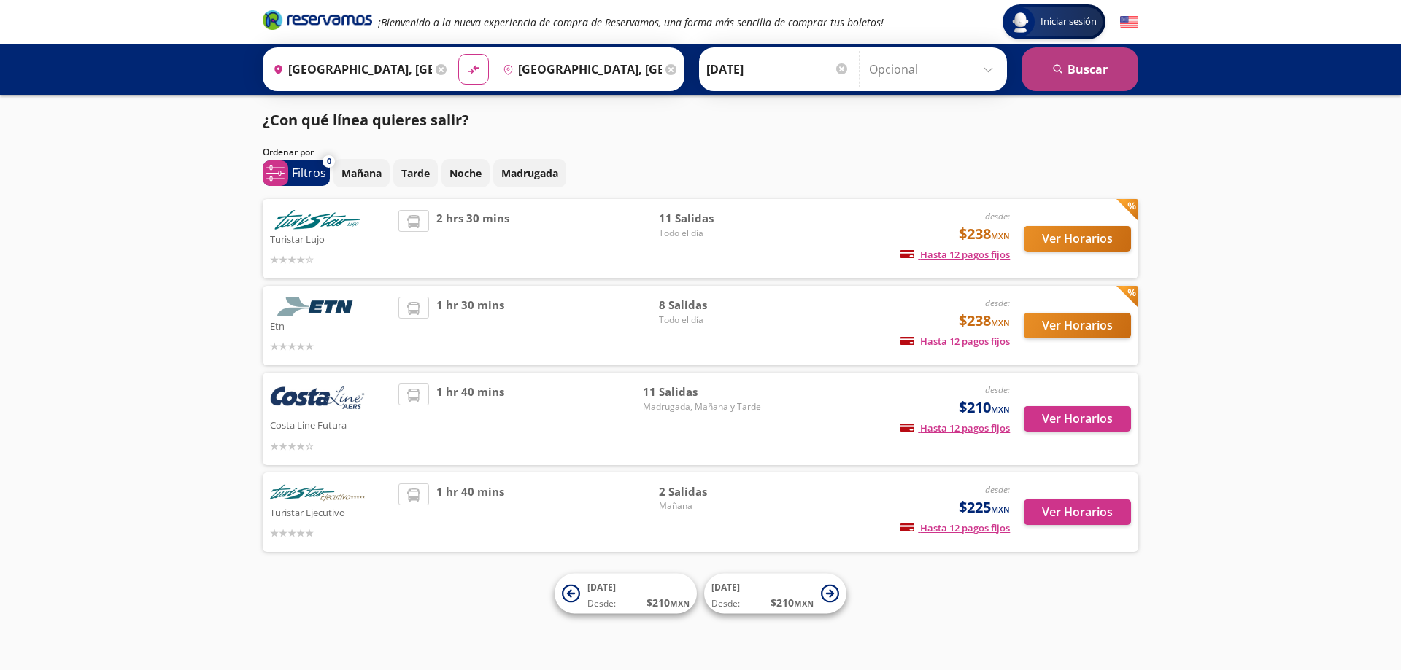
click at [1086, 69] on button "search [GEOGRAPHIC_DATA]" at bounding box center [1079, 69] width 117 height 44
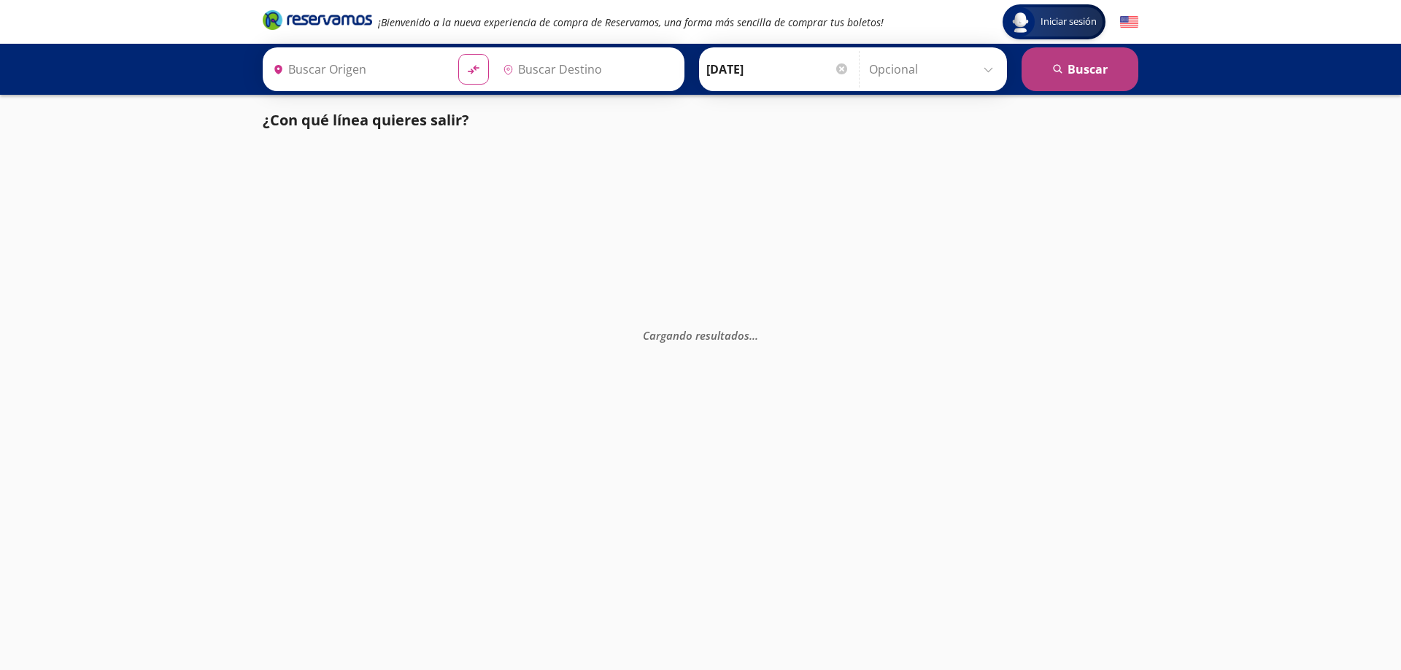
type input "[GEOGRAPHIC_DATA], [GEOGRAPHIC_DATA]"
type input "Veracruz, Veracruz"
